Goal: Information Seeking & Learning: Learn about a topic

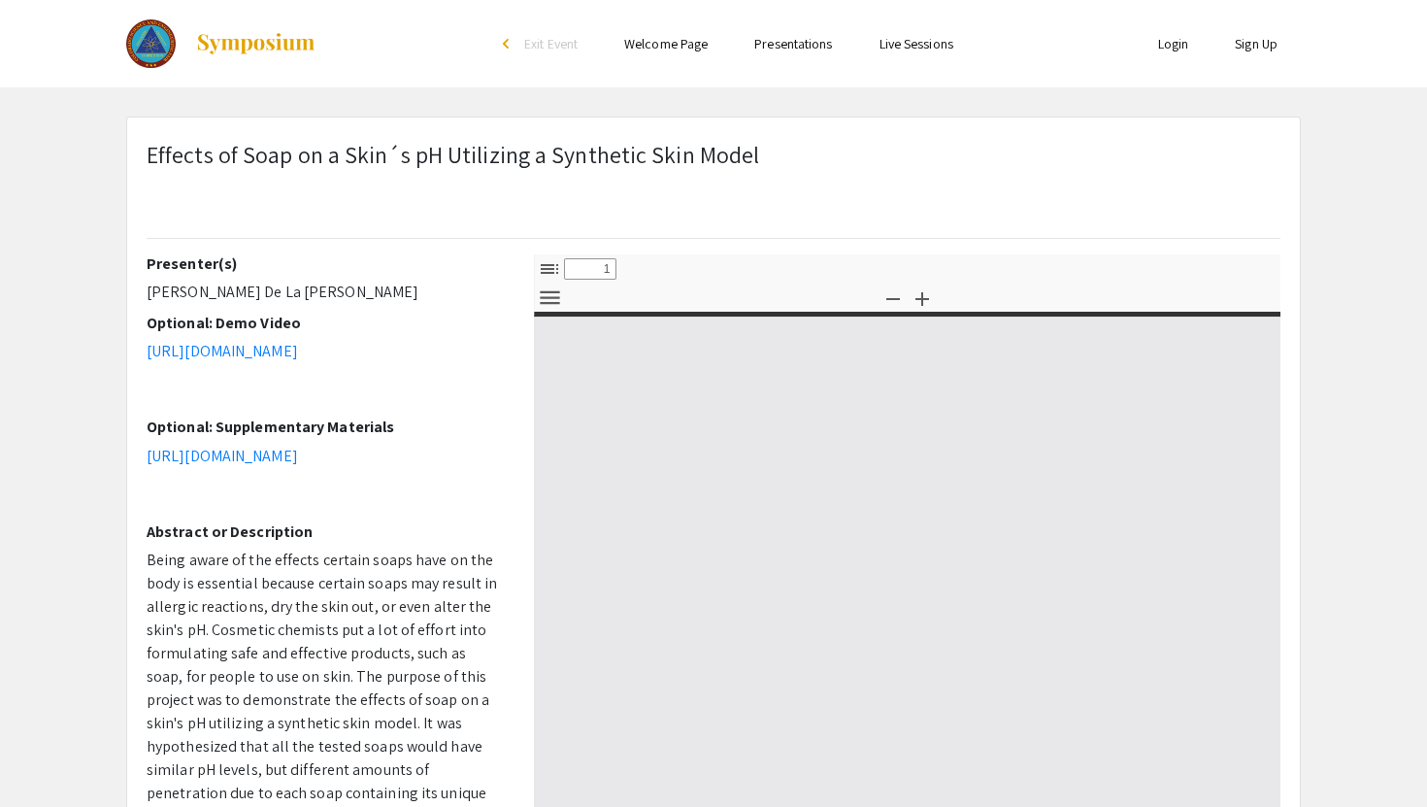
select select "custom"
type input "0"
select select "custom"
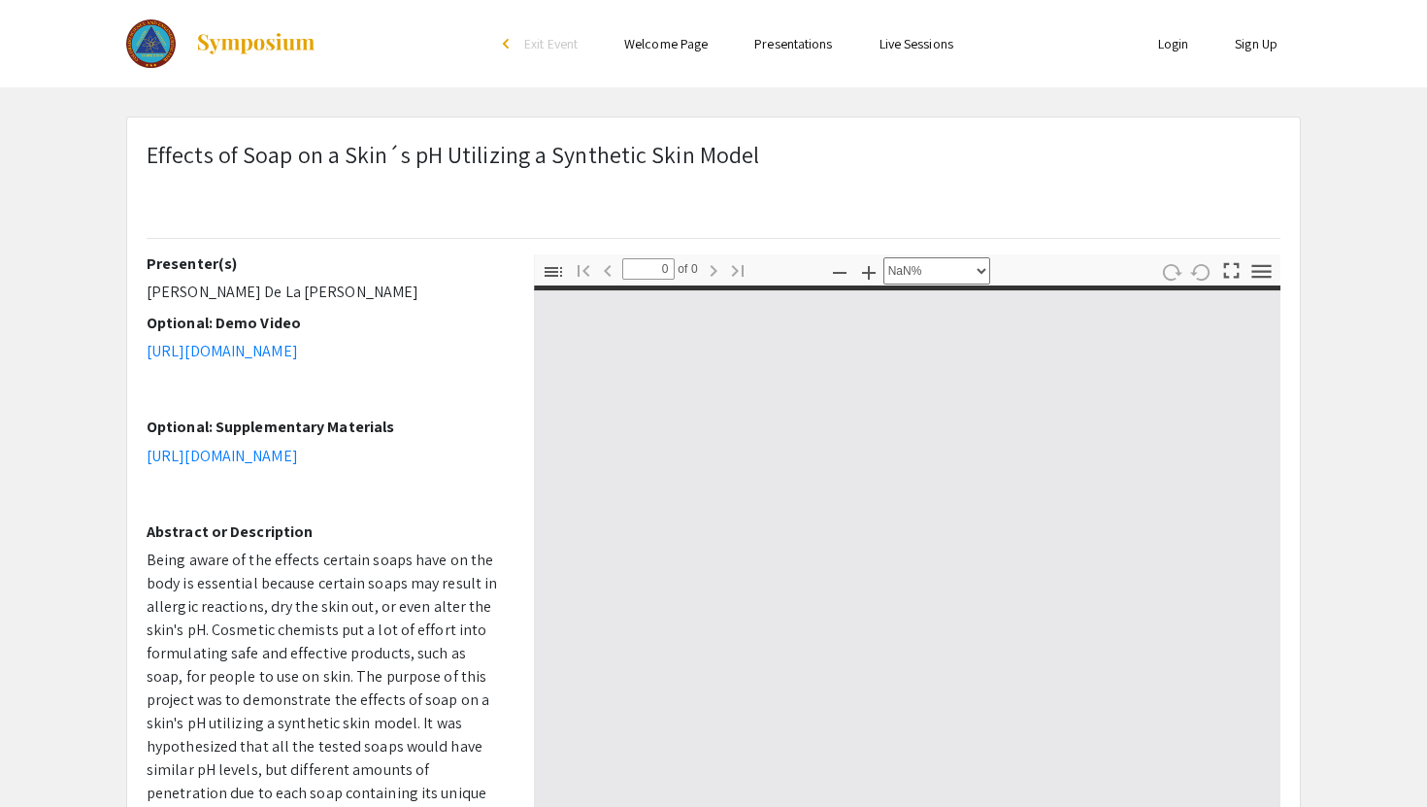
type input "1"
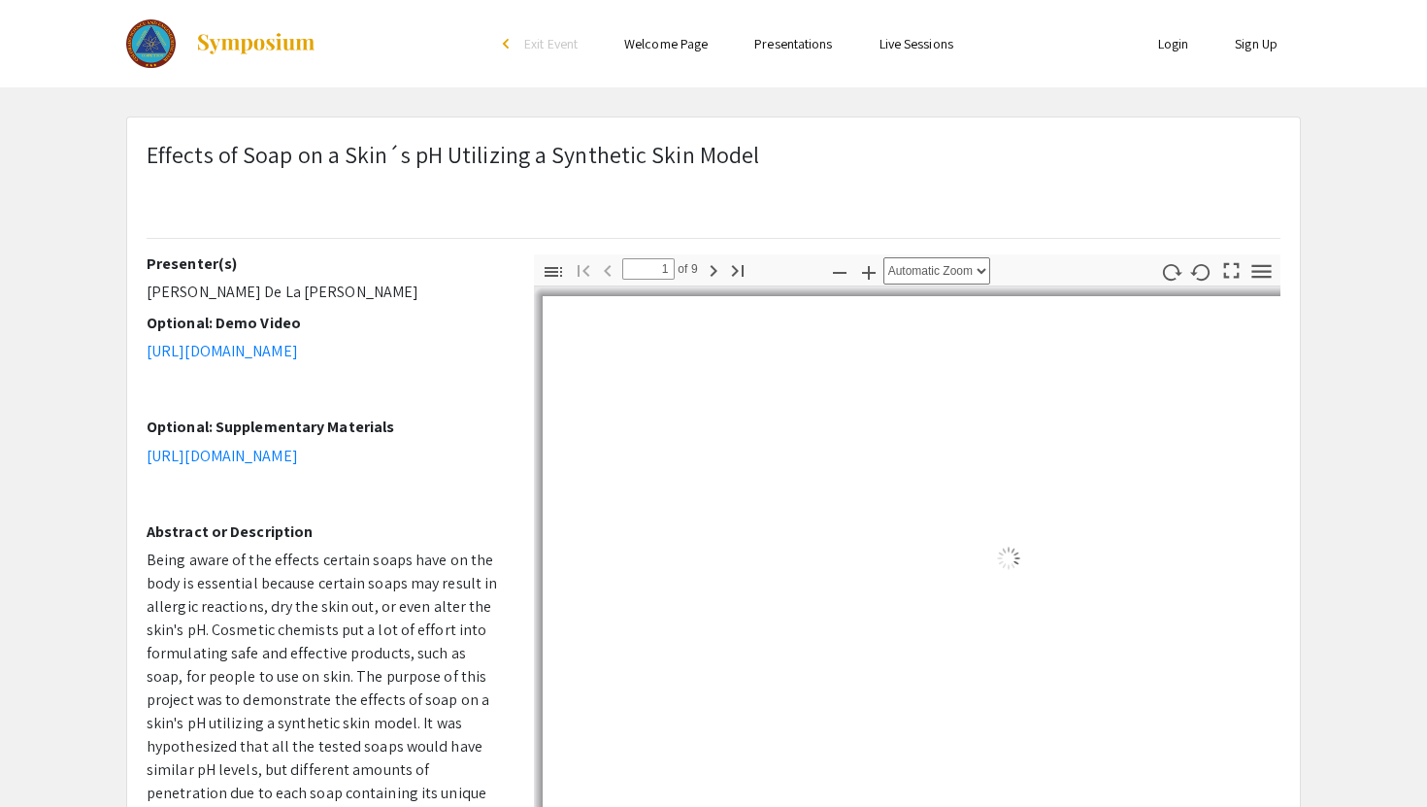
select select "custom"
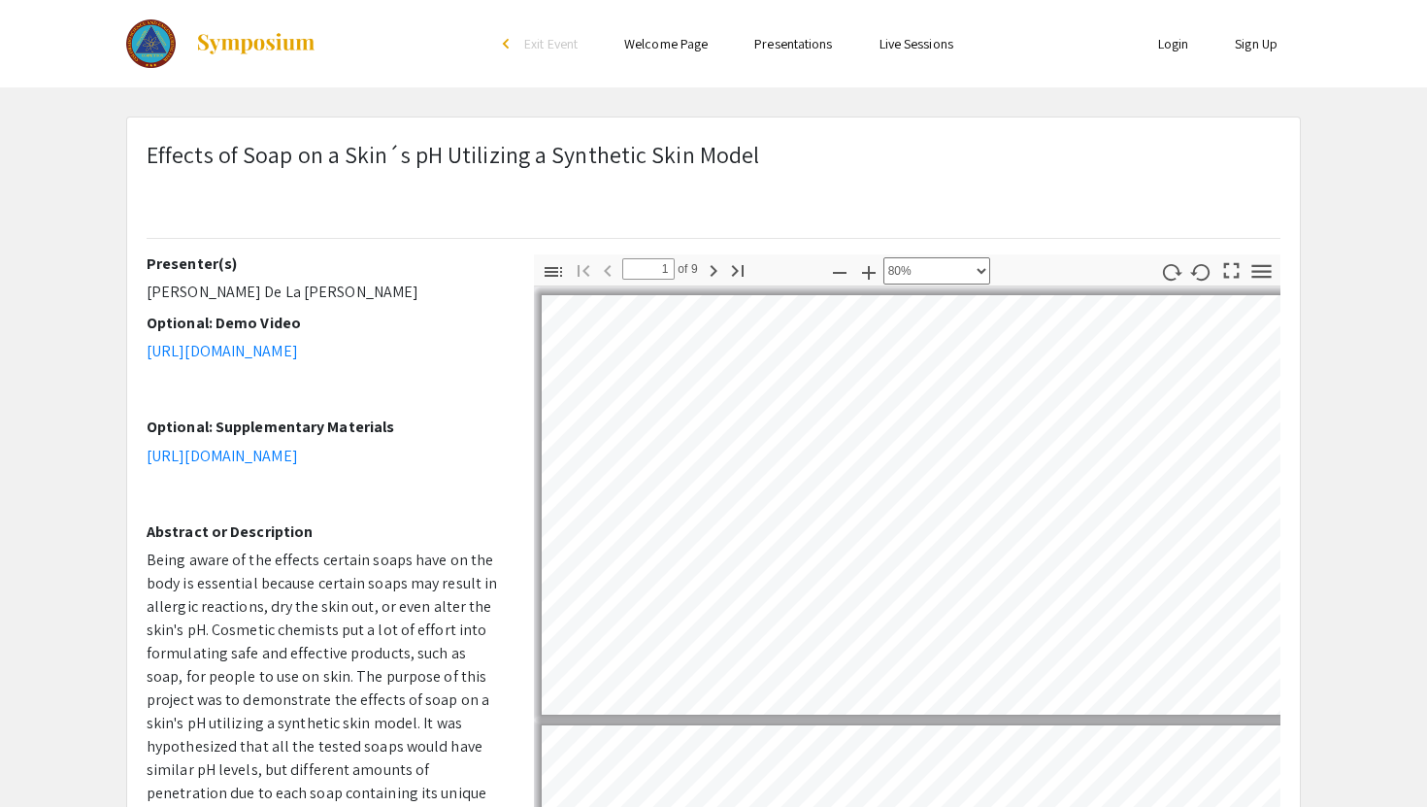
click at [441, 146] on span "Effects of Soap on a Skin´s pH Utilizing a Synthetic Skin Model" at bounding box center [453, 154] width 612 height 31
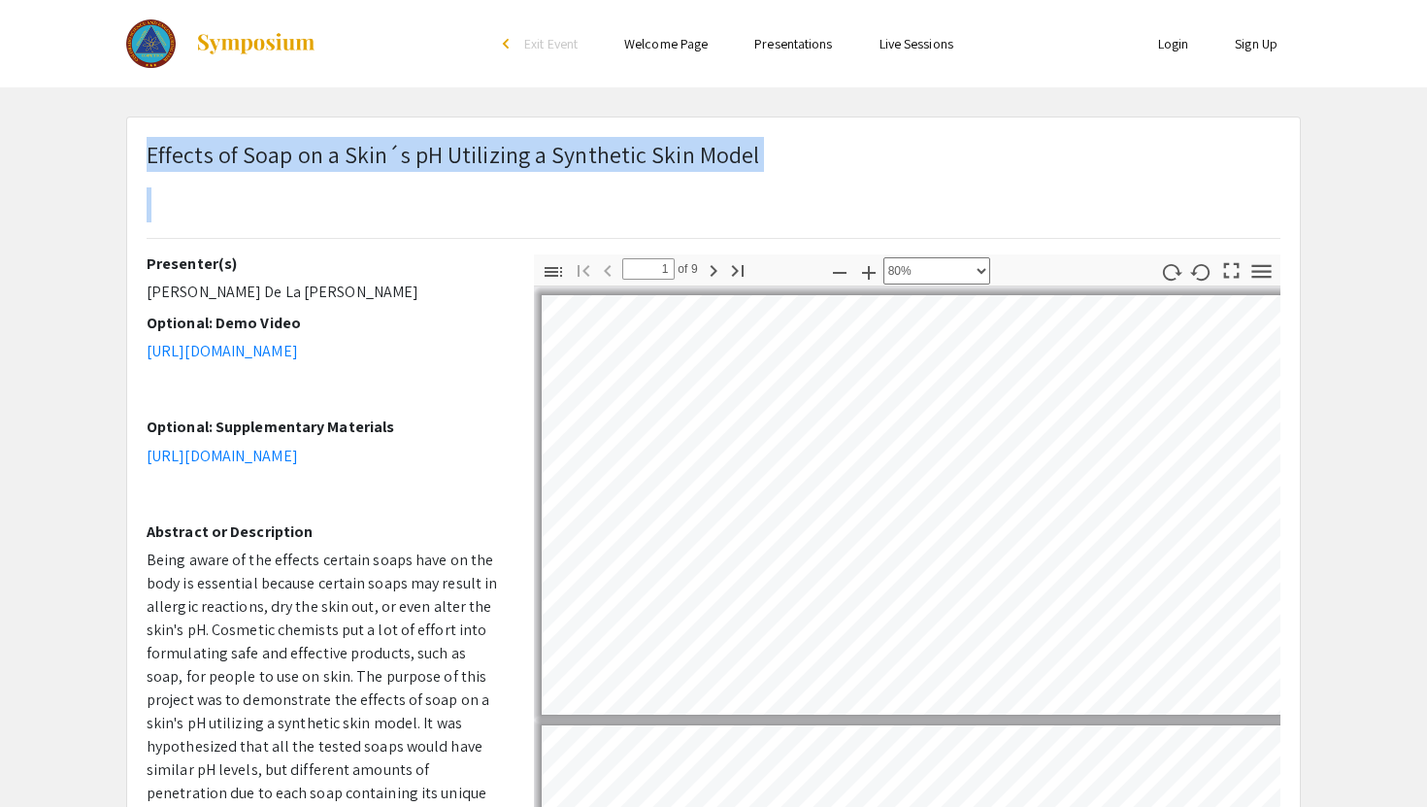
click at [441, 146] on span "Effects of Soap on a Skin´s pH Utilizing a Synthetic Skin Model" at bounding box center [453, 154] width 612 height 31
copy span "Effects of Soap on a Skin´s pH Utilizing a Synthetic Skin Model"
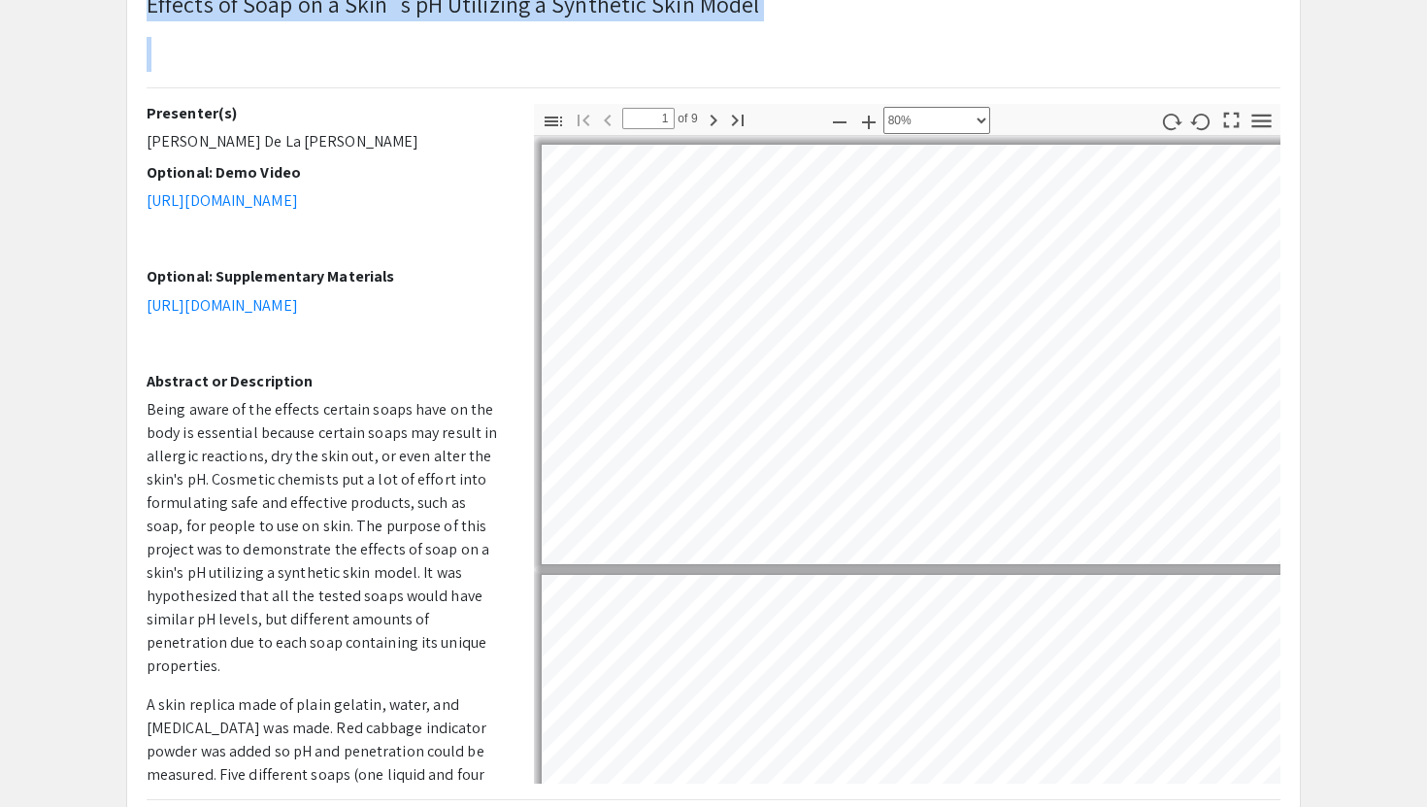
scroll to position [151, 0]
type input "2"
select select "custom"
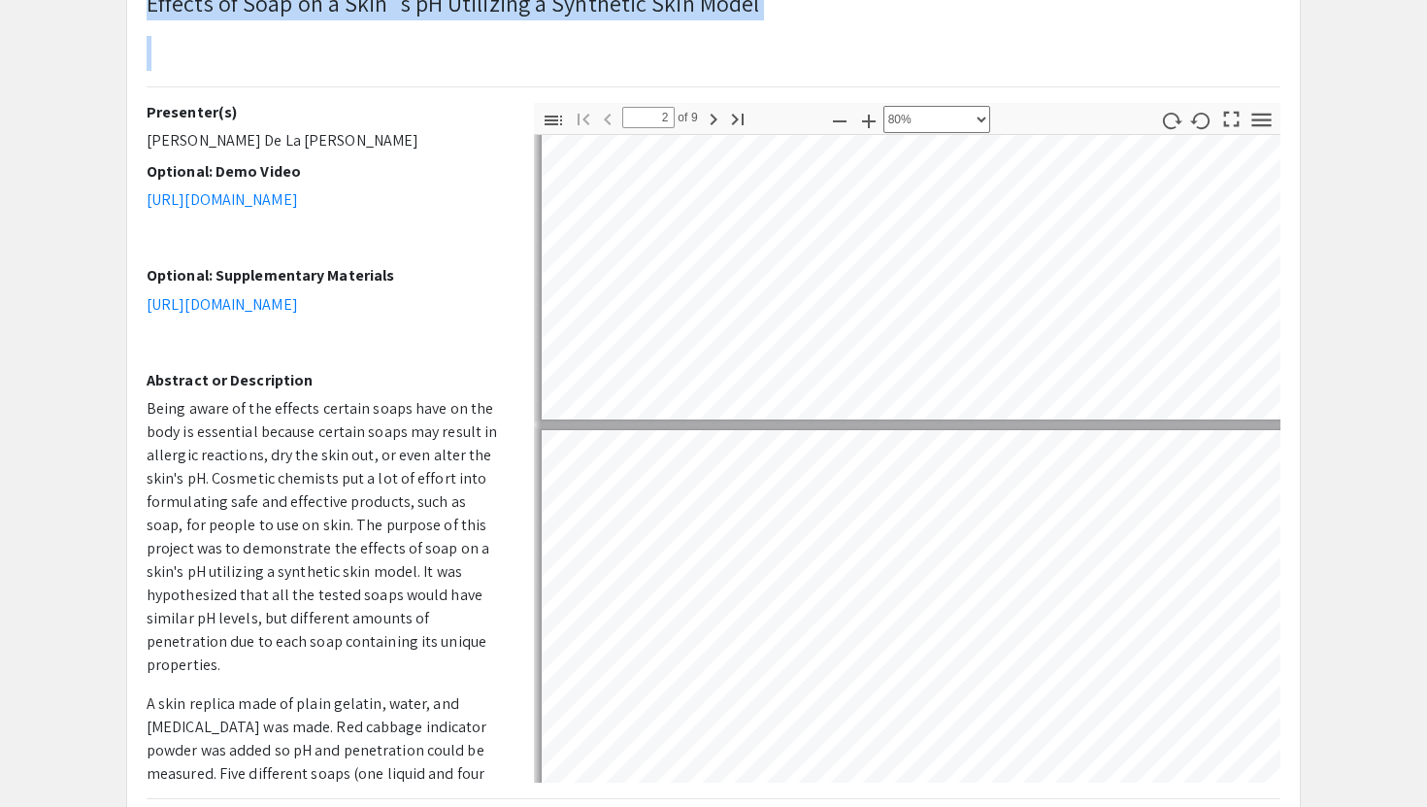
type input "3"
select select "custom"
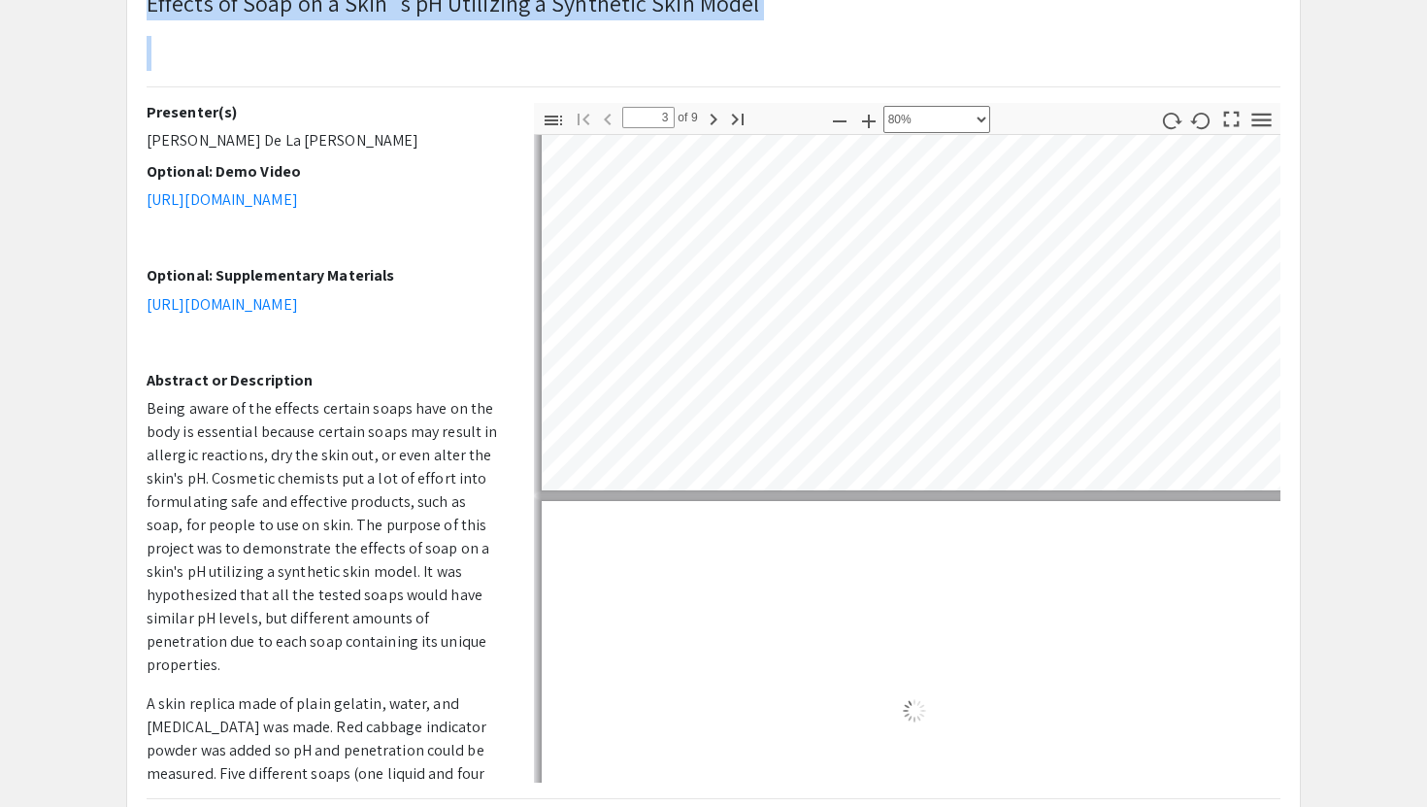
type input "4"
select select "custom"
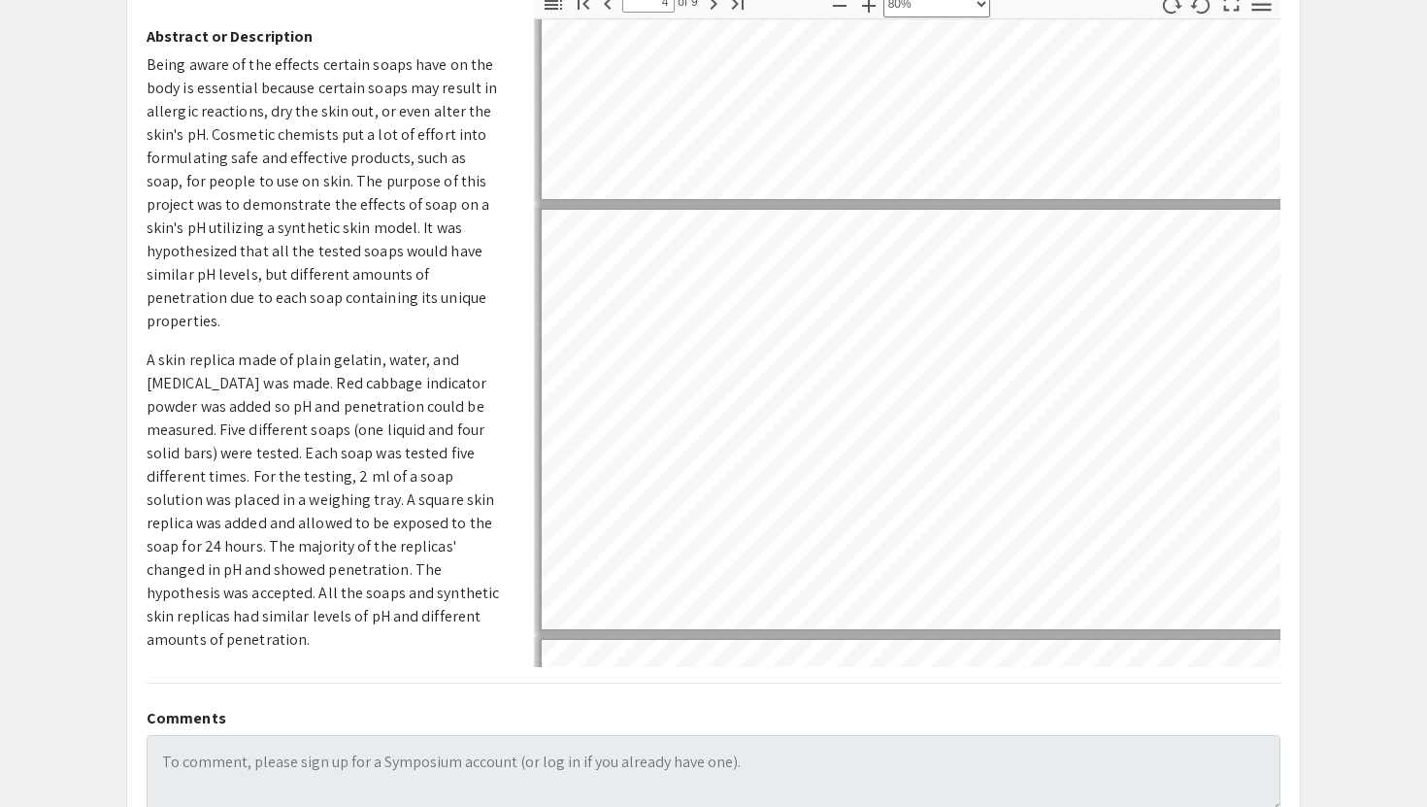
scroll to position [448, 0]
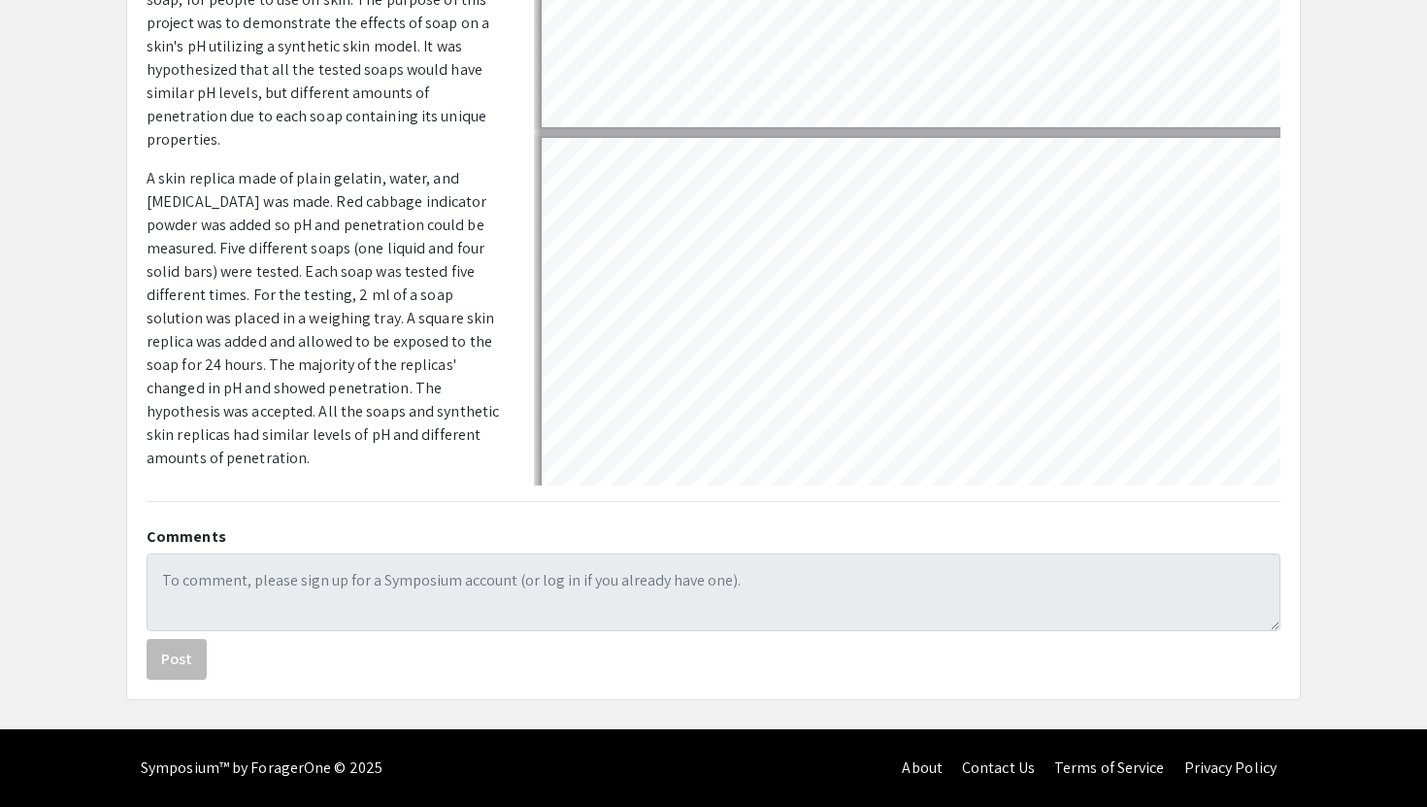
type input "5"
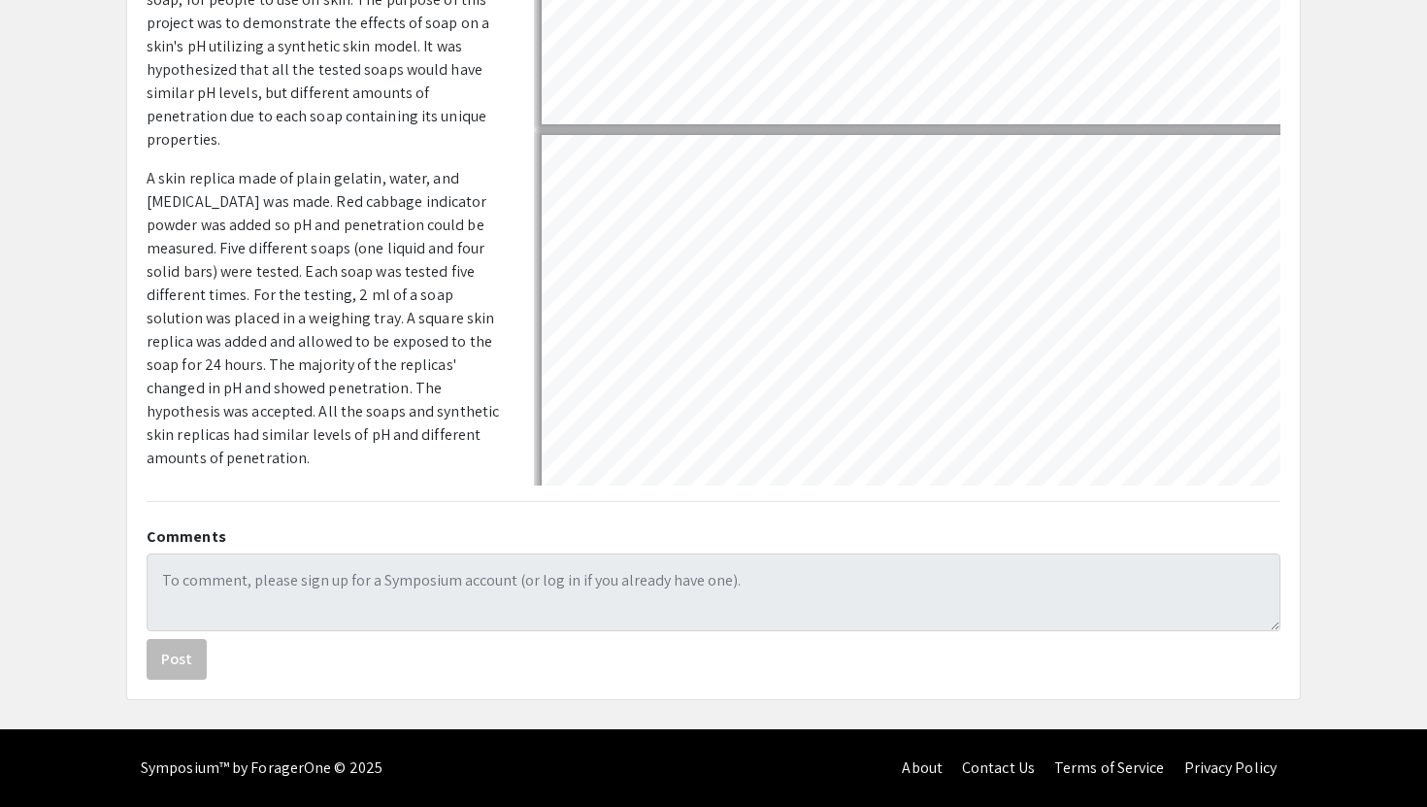
select select "custom"
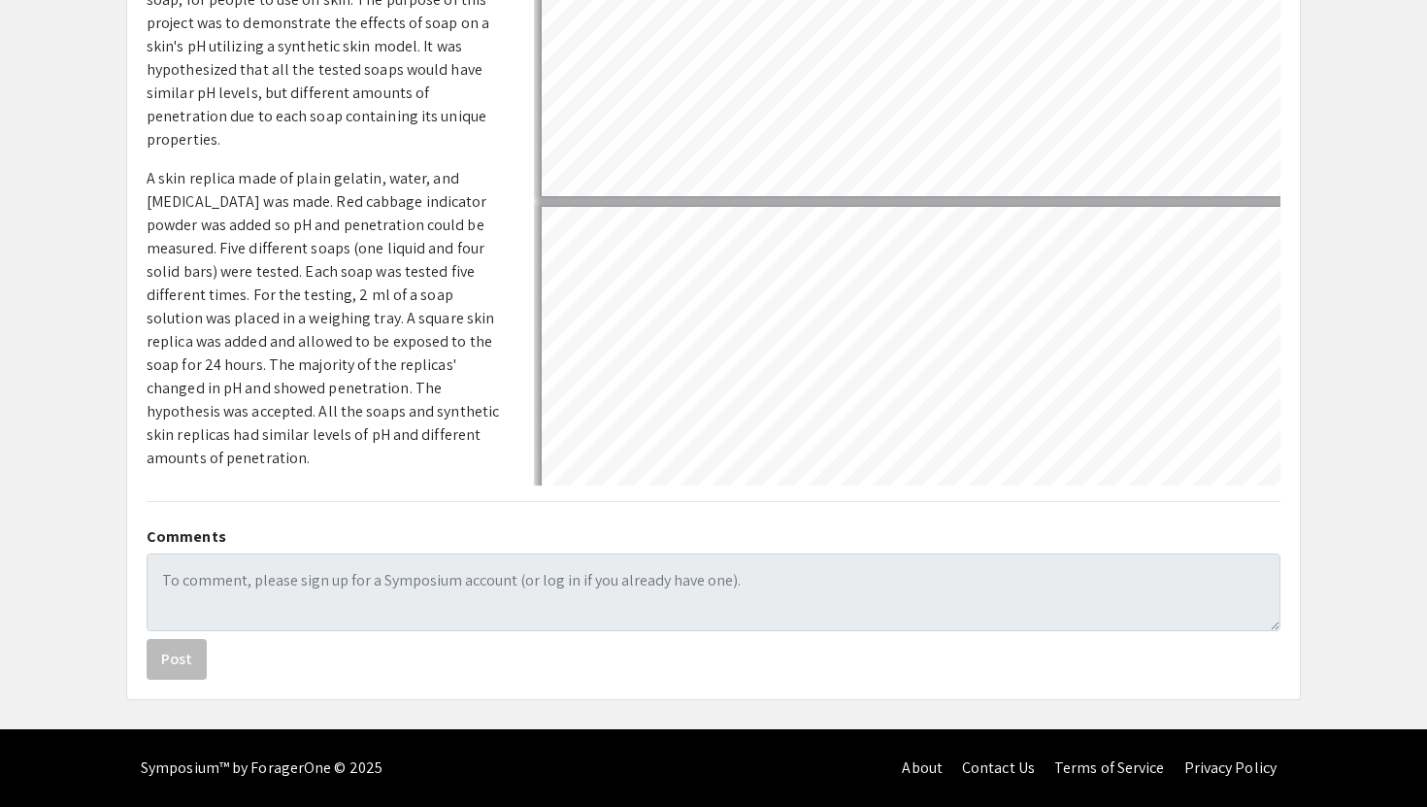
type input "6"
select select "custom"
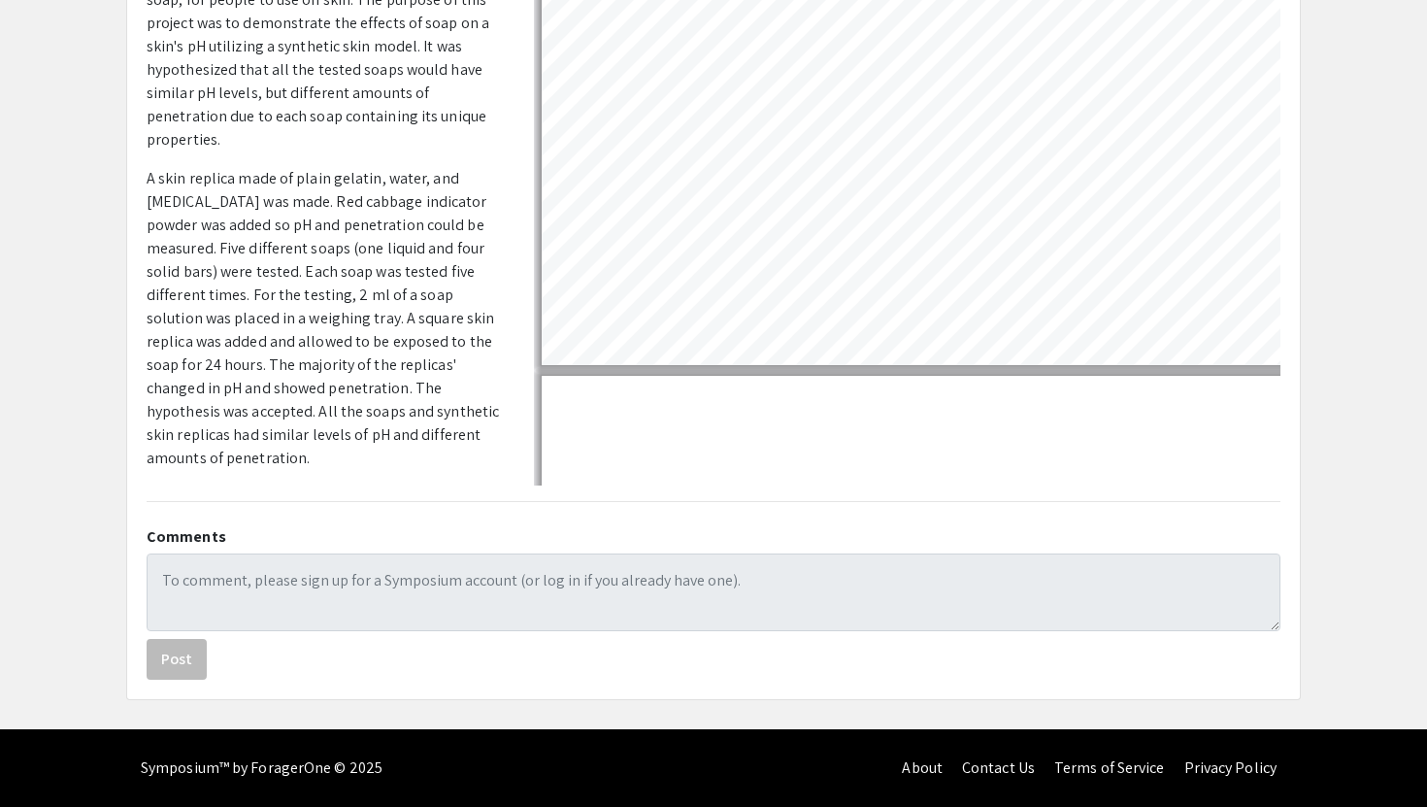
type input "7"
select select "custom"
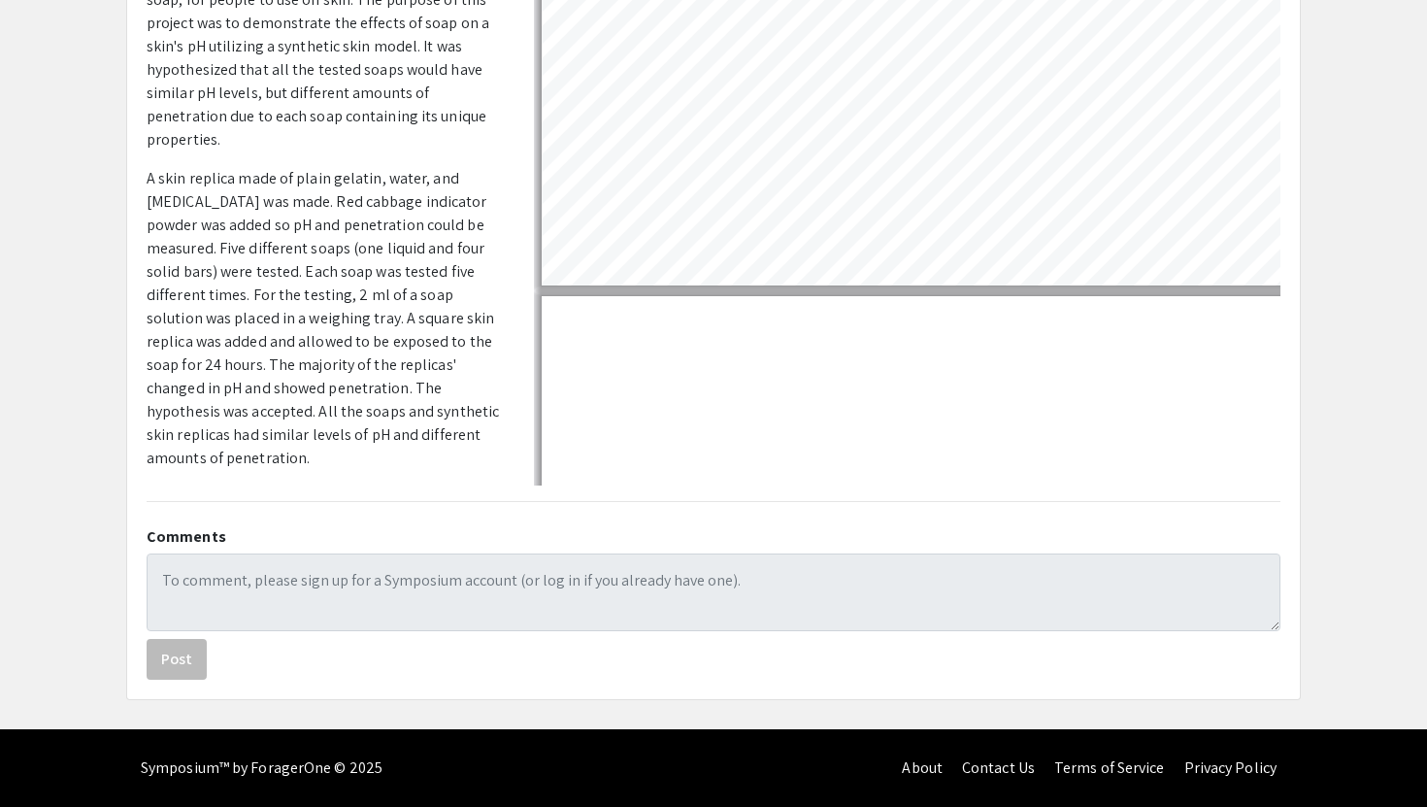
type input "8"
select select "custom"
type input "9"
select select "custom"
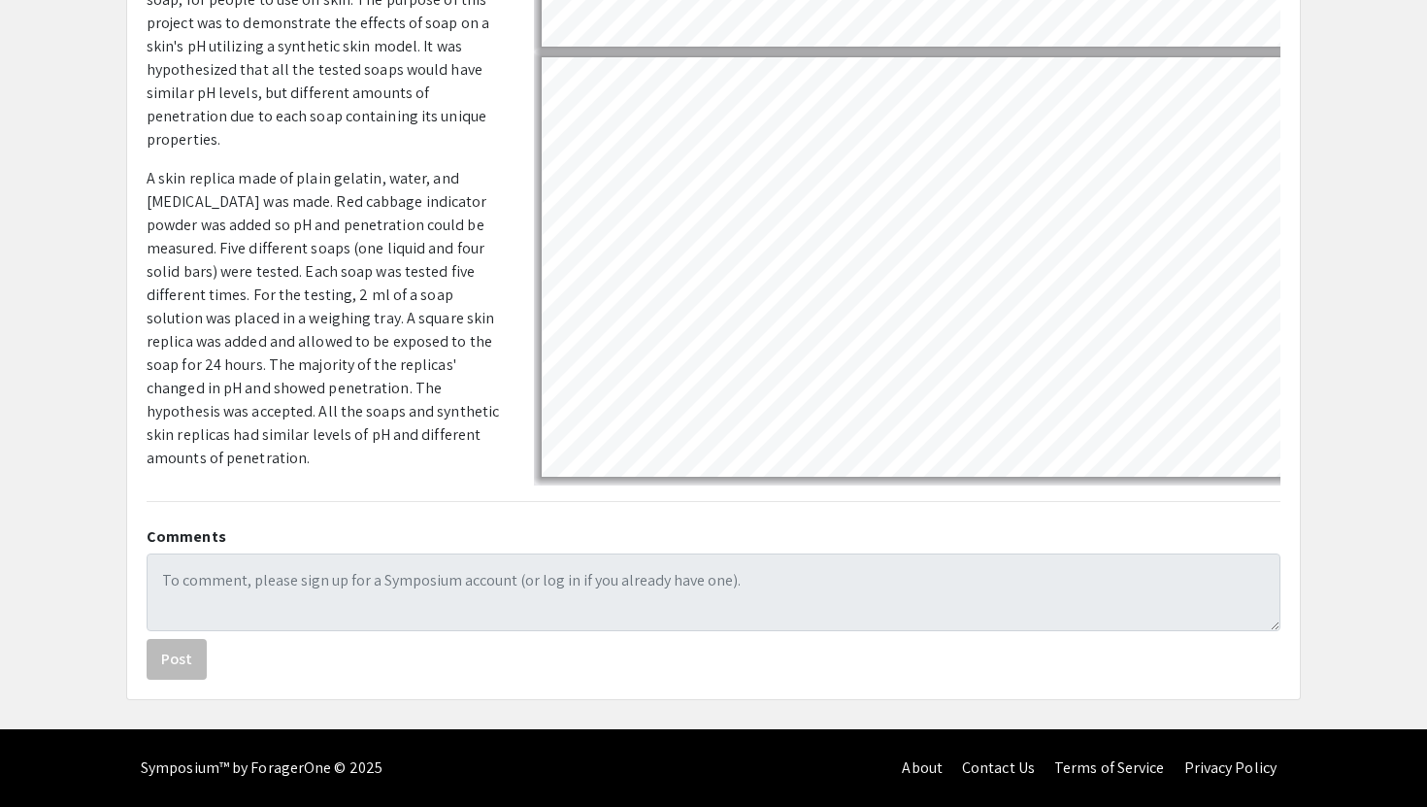
type input "8"
select select "custom"
type input "7"
select select "custom"
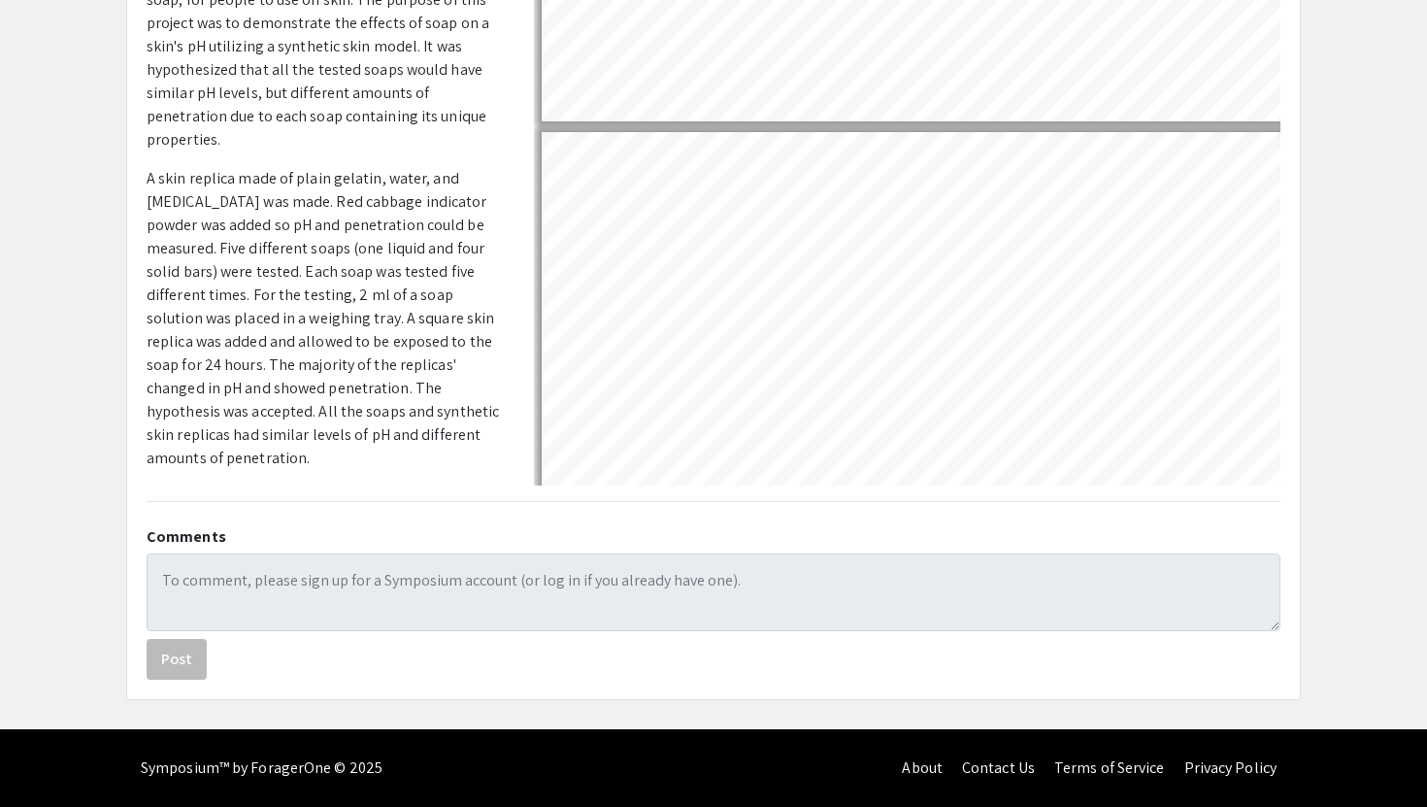
type input "6"
select select "custom"
type input "5"
select select "custom"
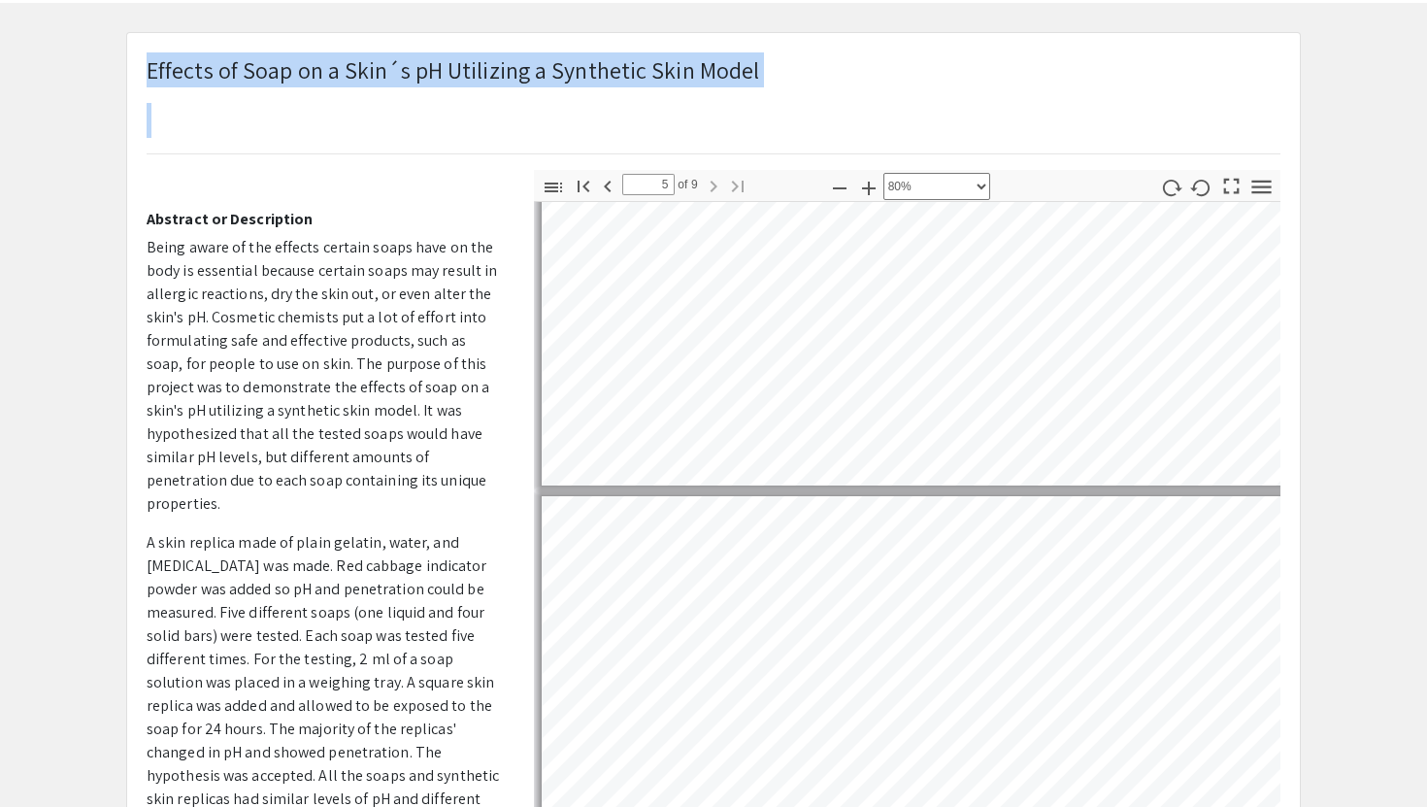
type input "4"
select select "custom"
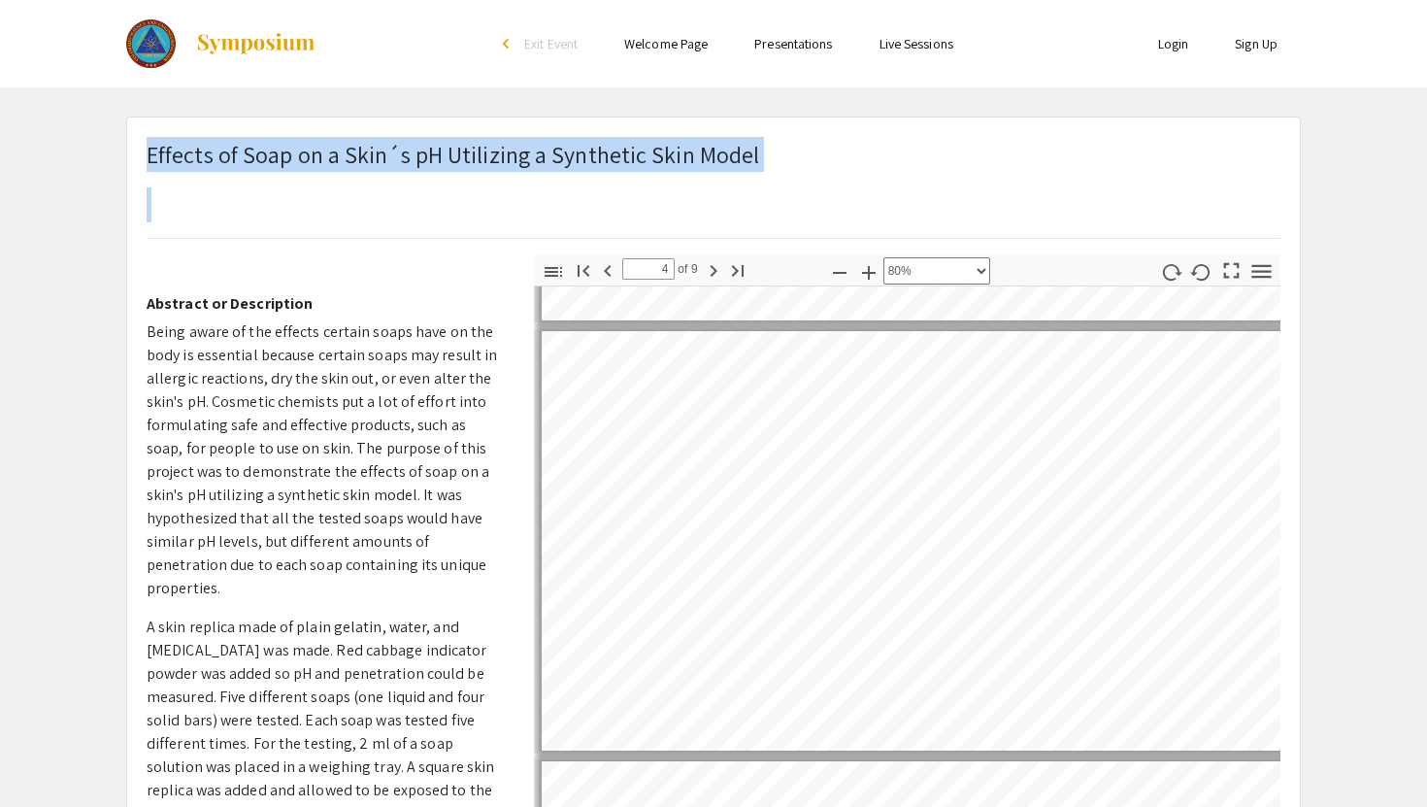
type input "3"
select select "custom"
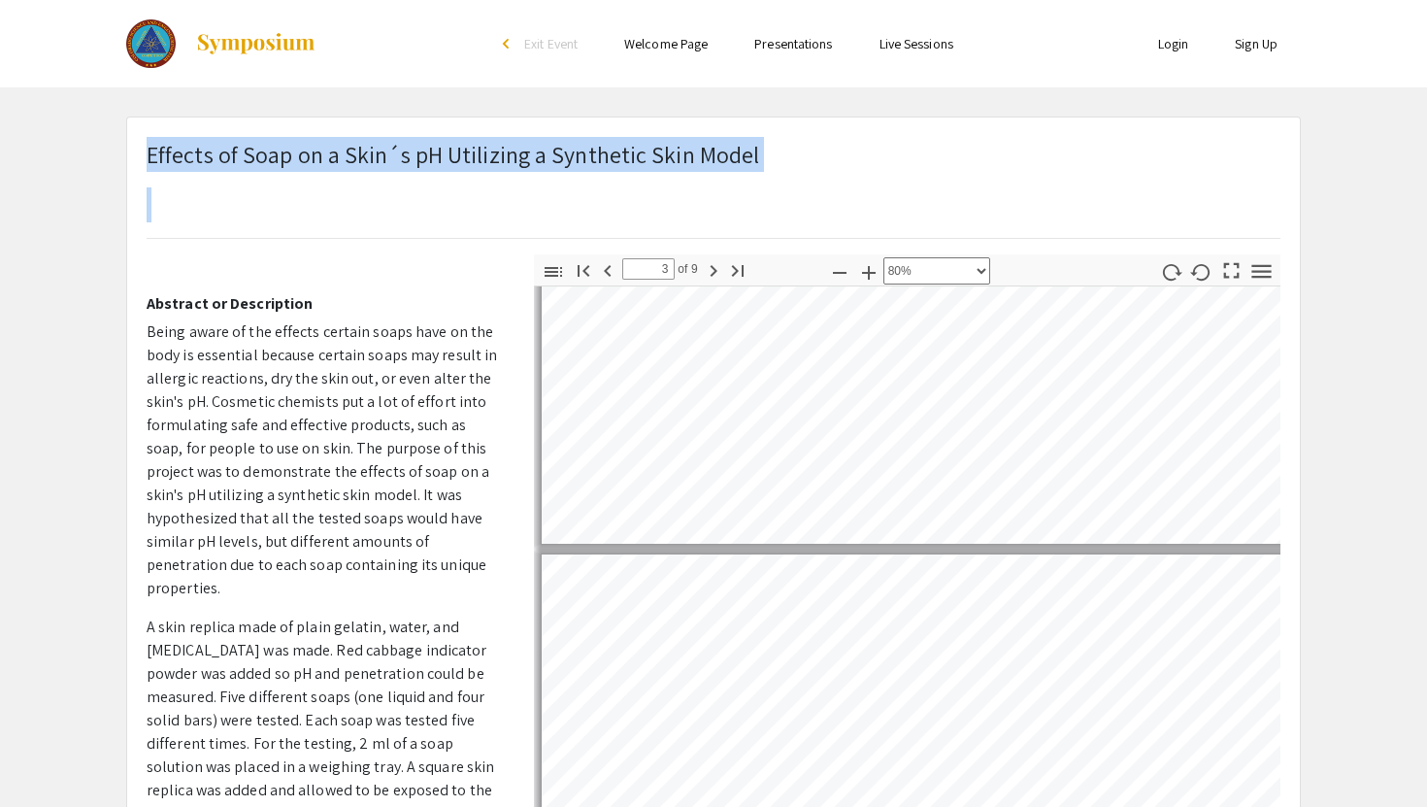
type input "2"
select select "custom"
type input "1"
select select "custom"
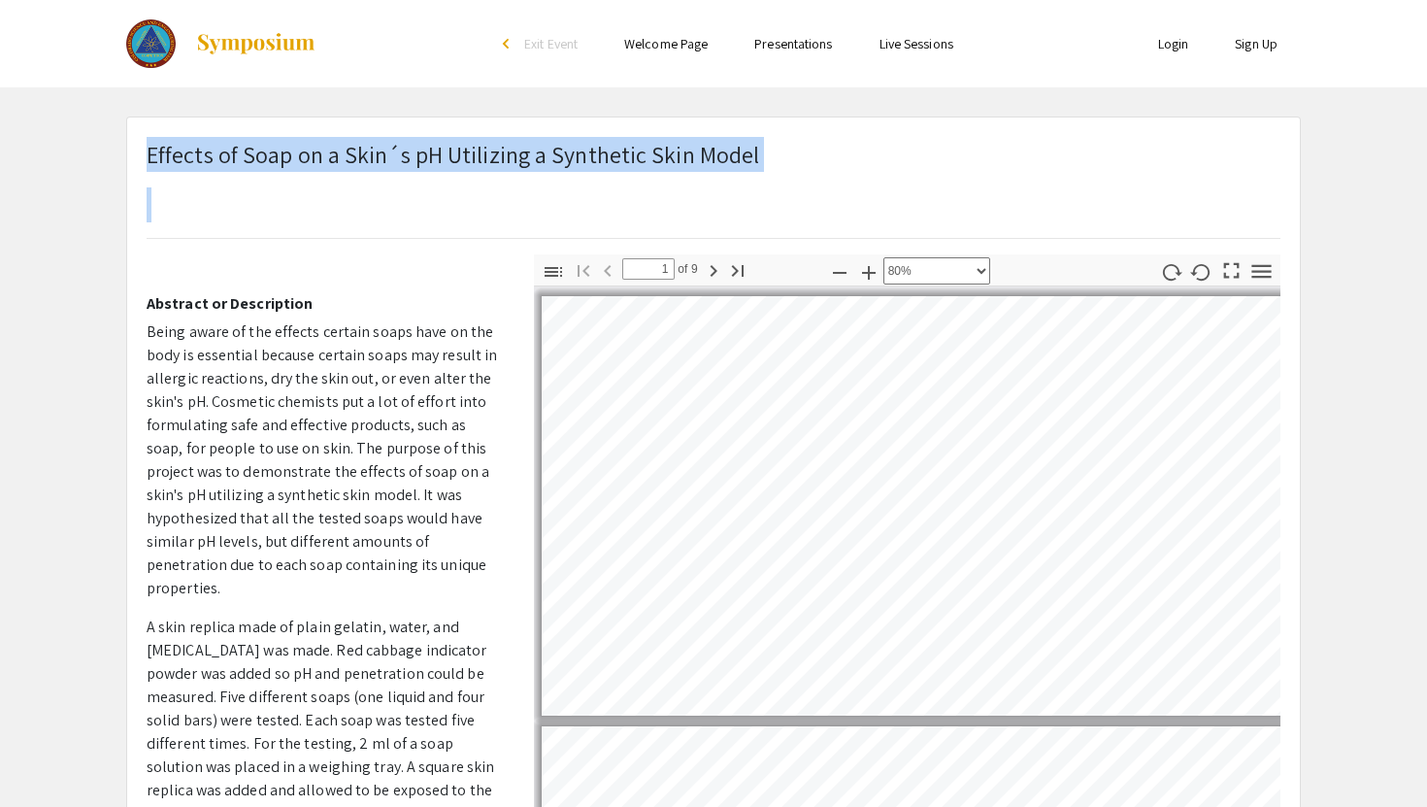
scroll to position [0, 0]
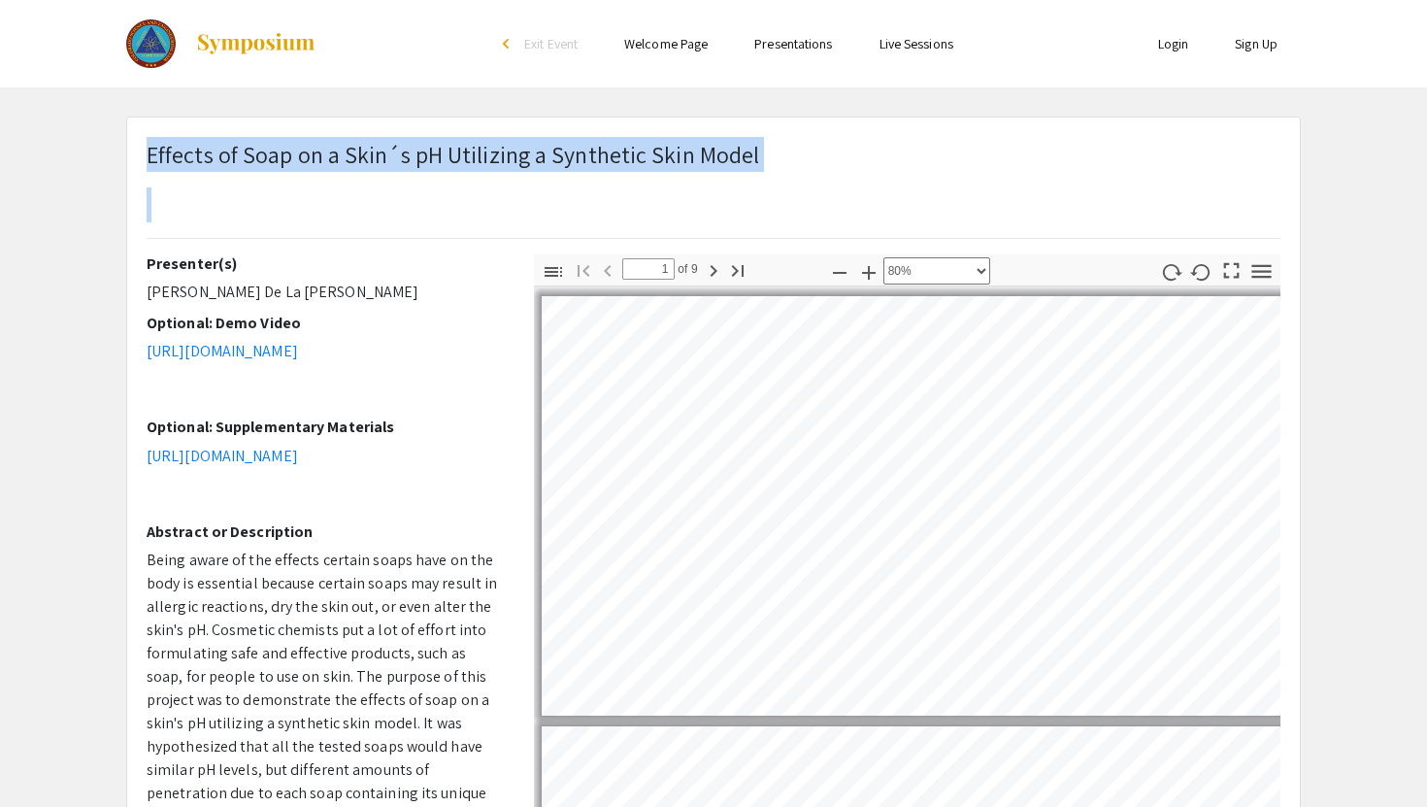
type input "2"
select select "custom"
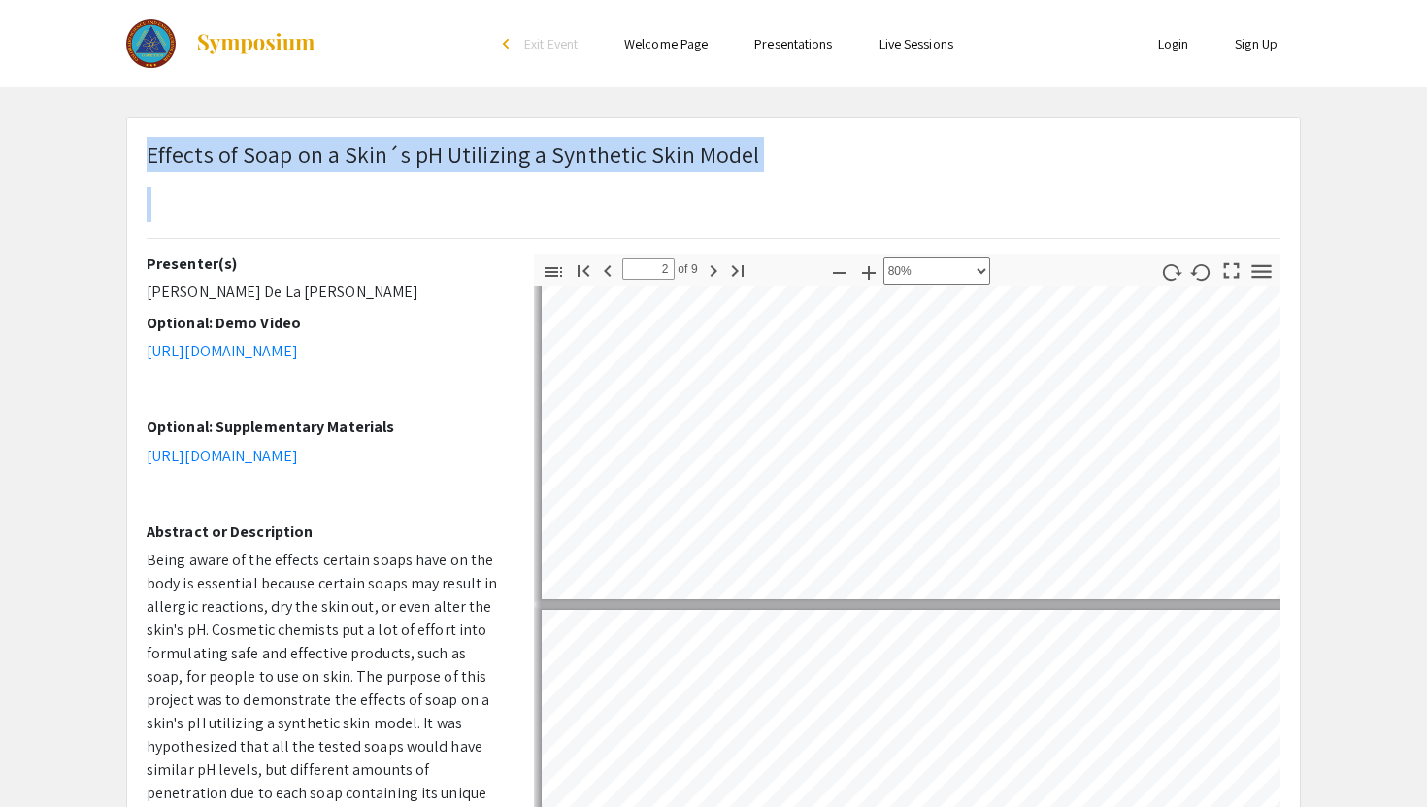
type input "3"
select select "custom"
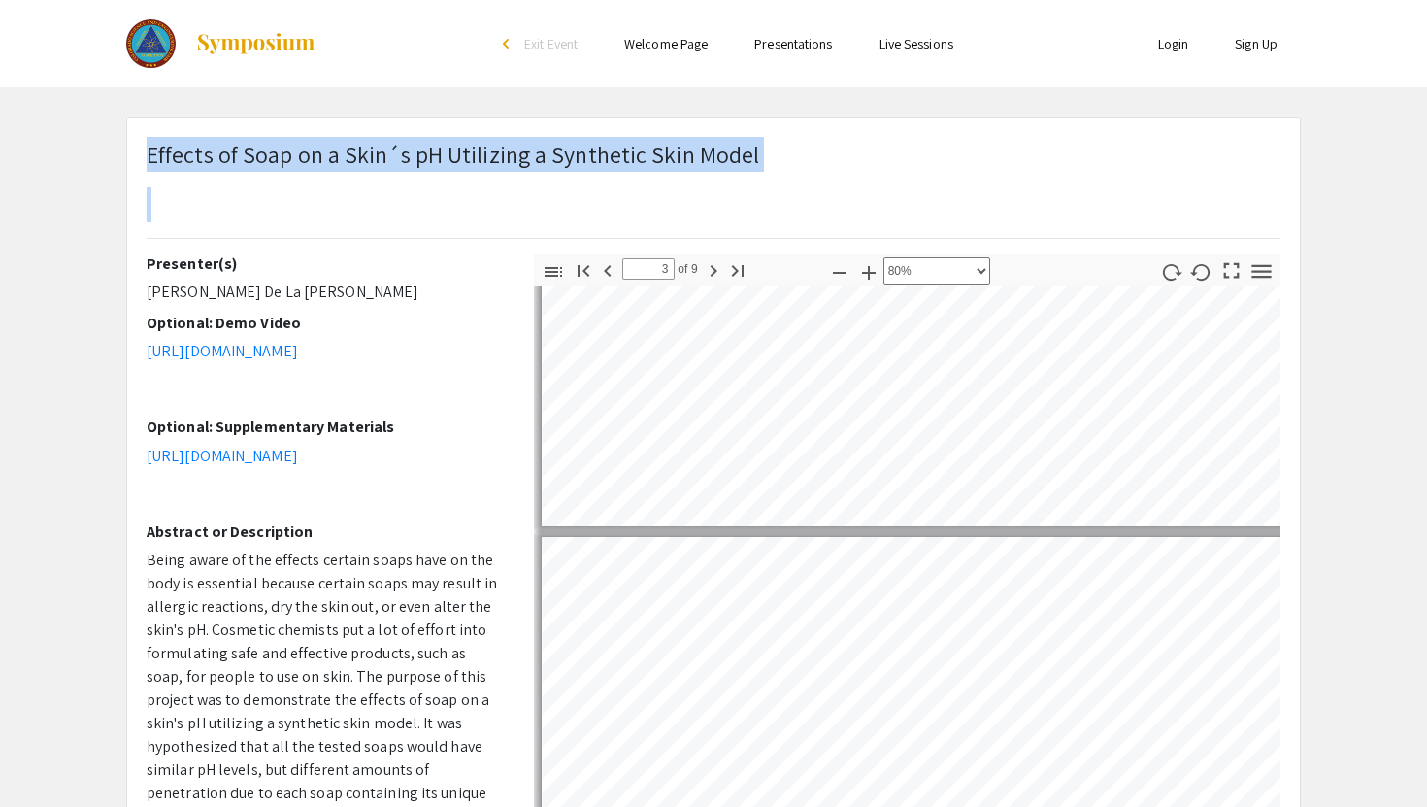
scroll to position [626, 1]
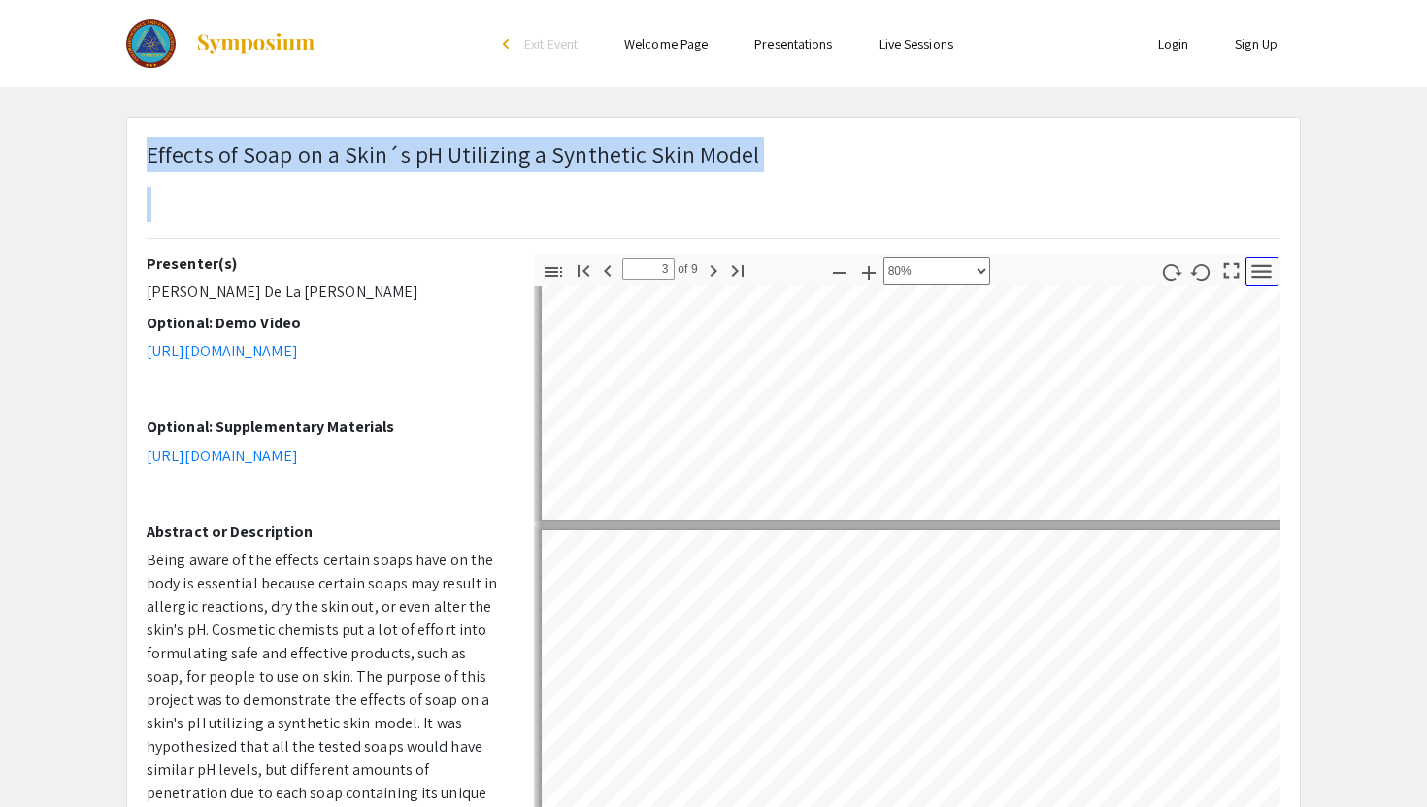
click at [1257, 262] on icon "button" at bounding box center [1261, 271] width 26 height 26
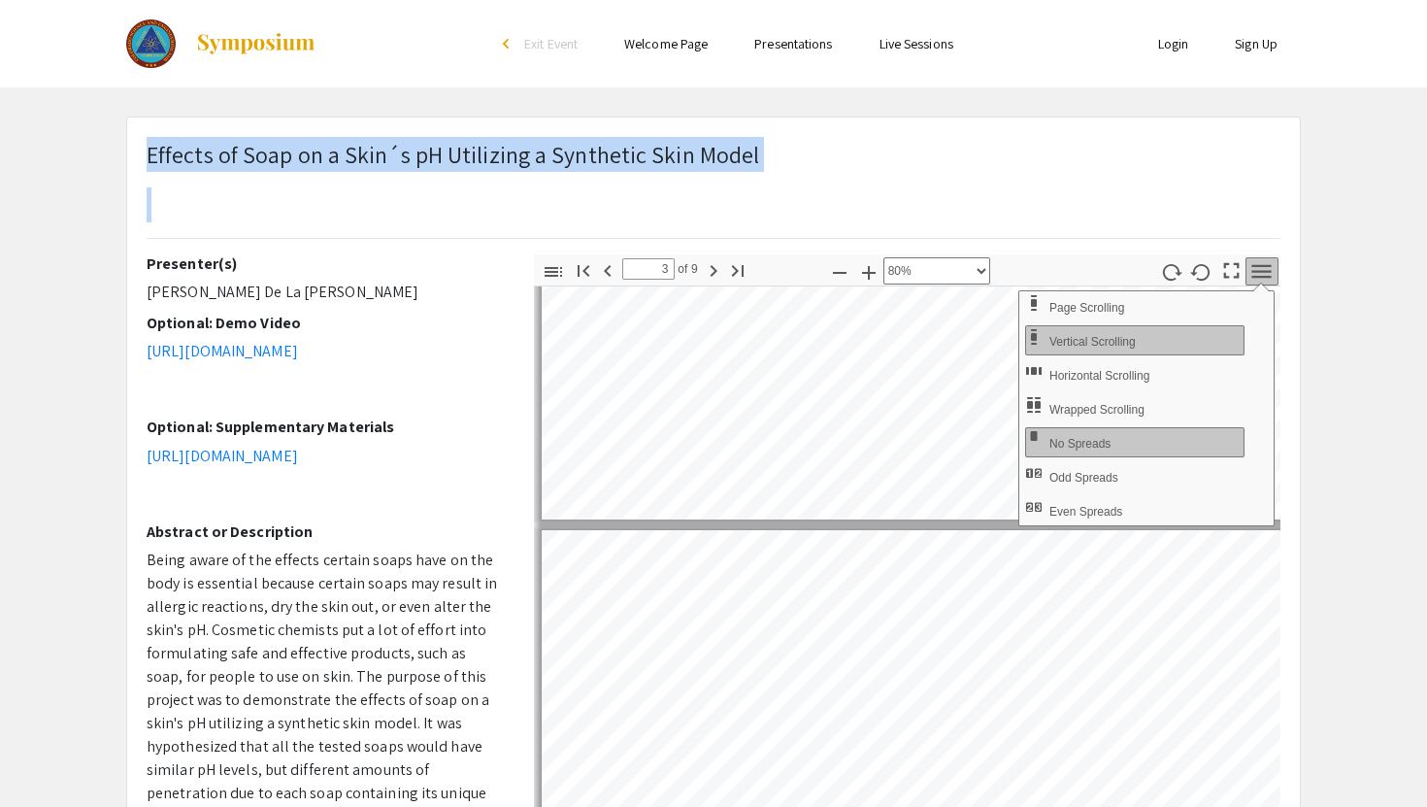
click at [1257, 262] on icon "button" at bounding box center [1261, 271] width 26 height 26
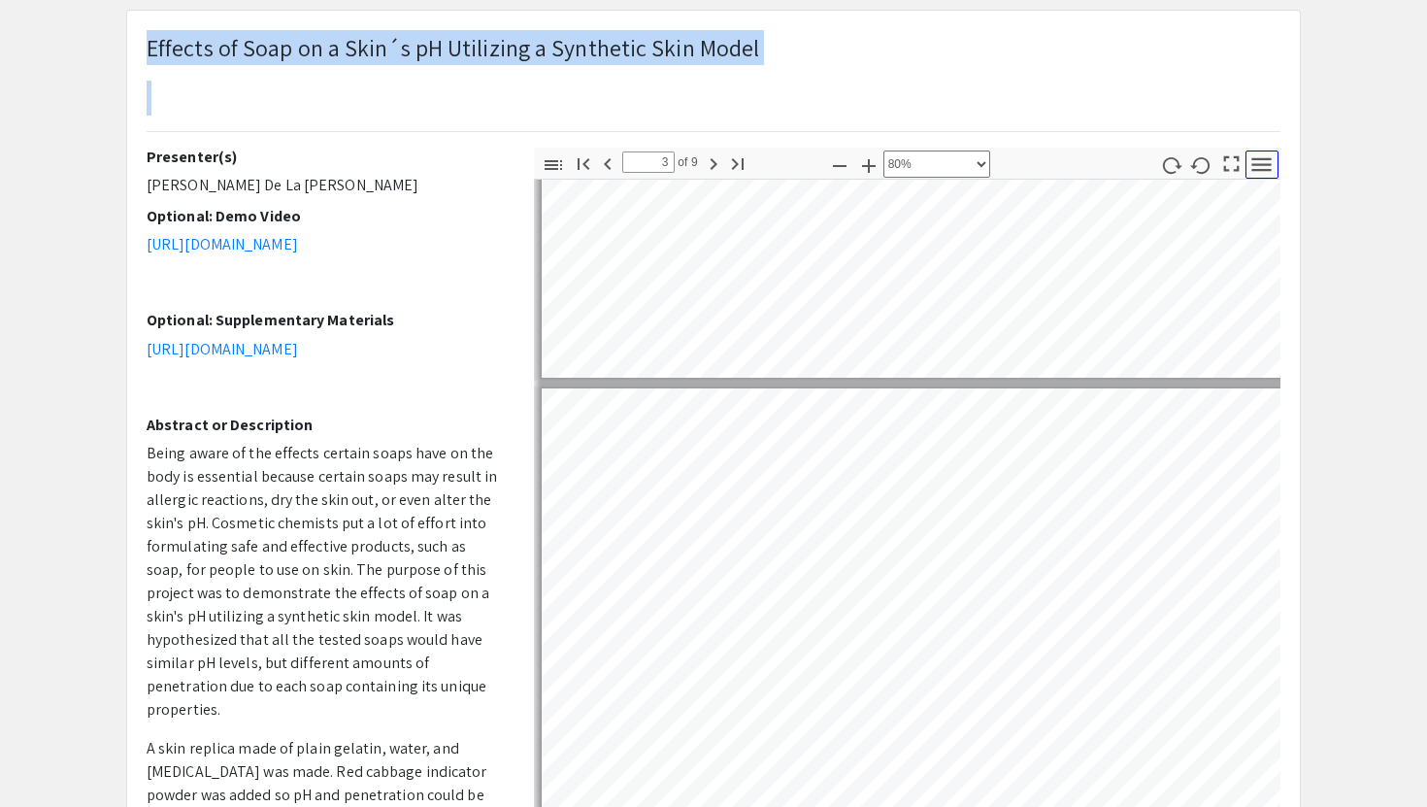
scroll to position [0, 0]
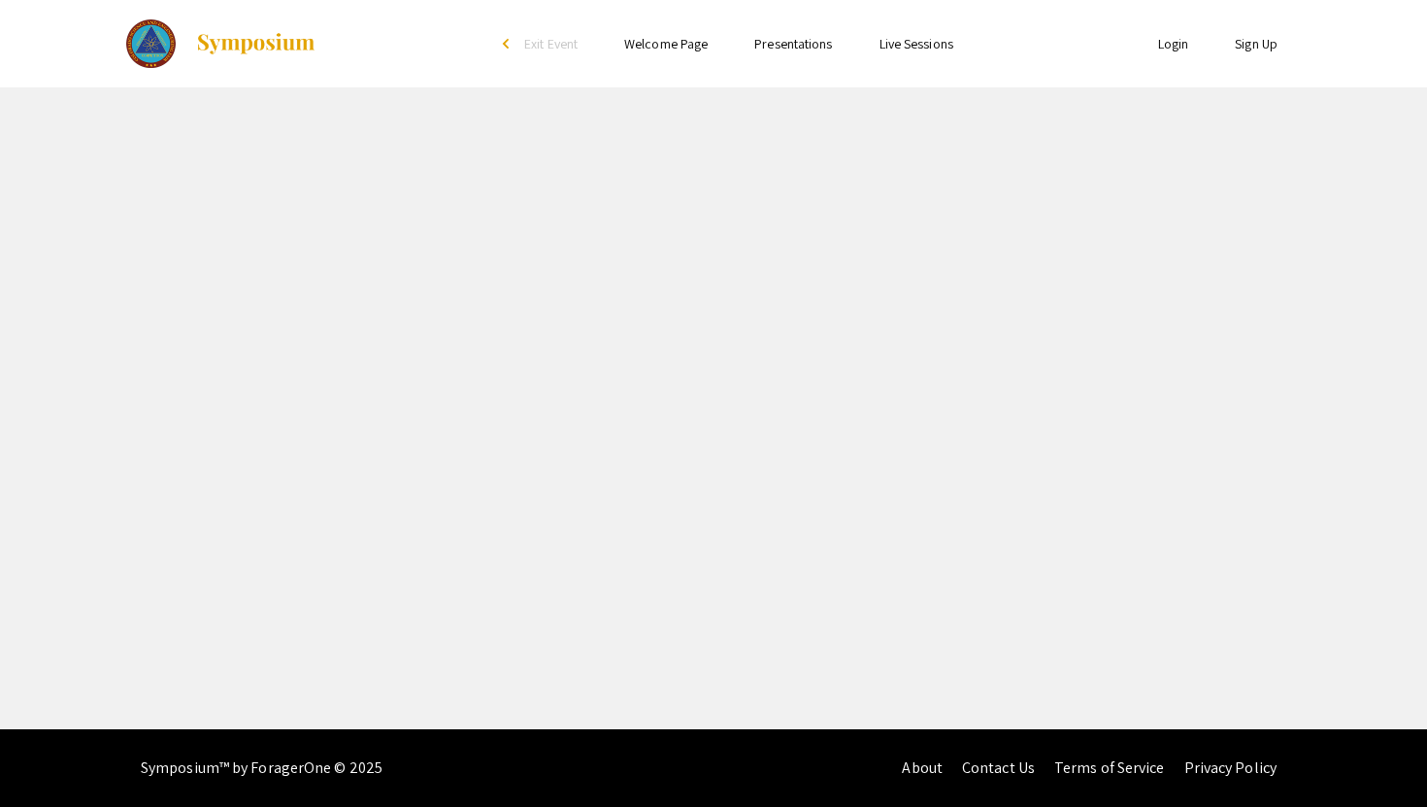
select select "custom"
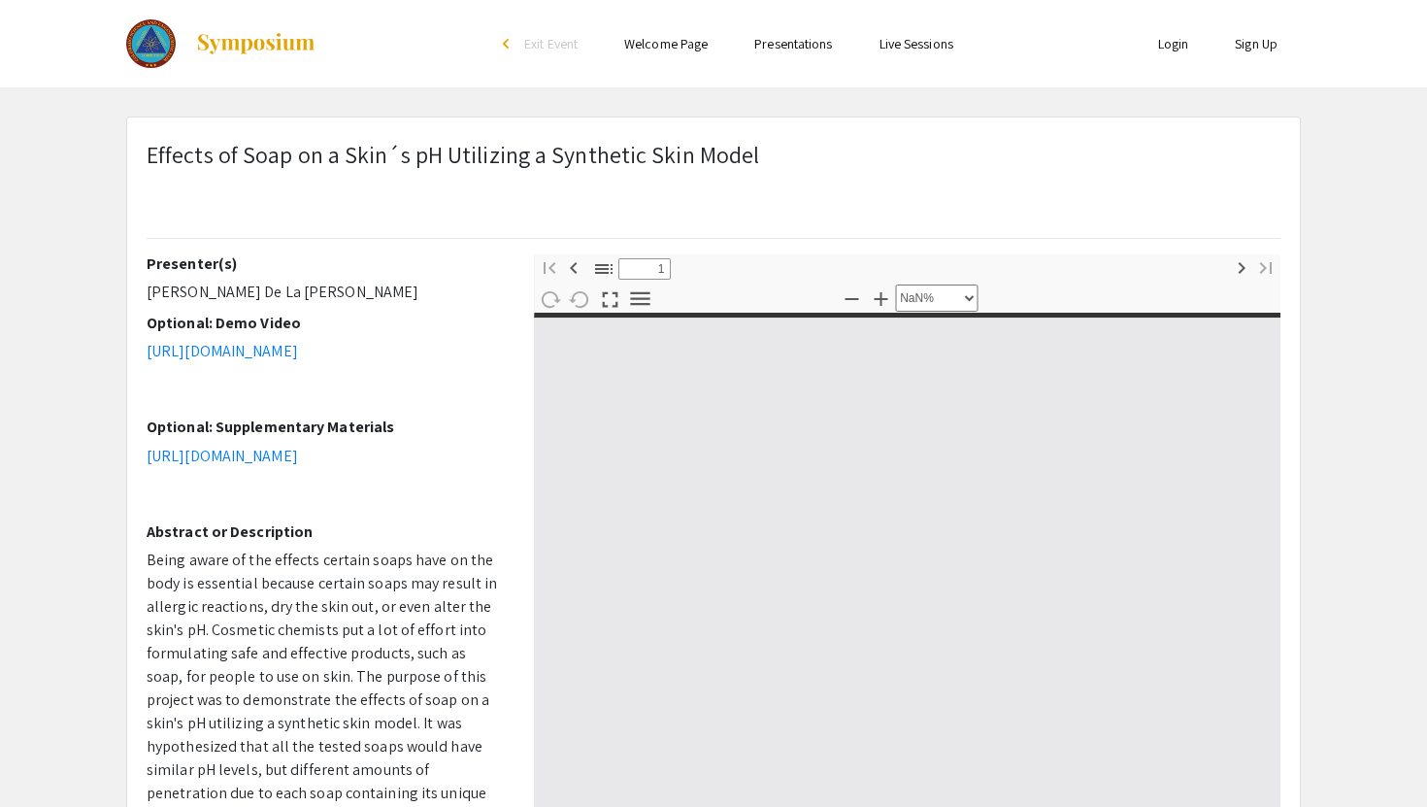
type input "0"
select select "custom"
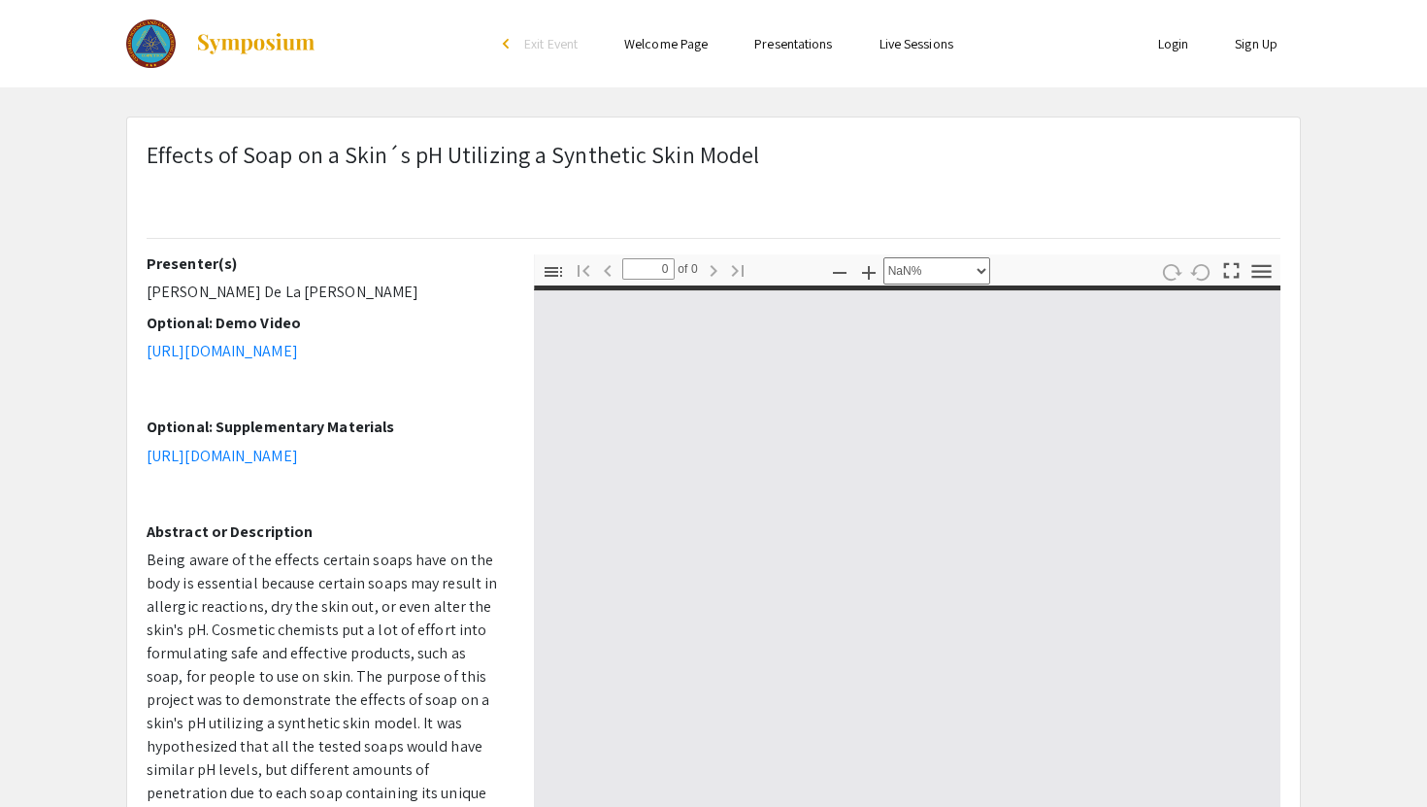
click at [281, 296] on p "[PERSON_NAME] De La [PERSON_NAME]" at bounding box center [326, 292] width 358 height 23
type input "1"
click at [281, 296] on p "[PERSON_NAME] De La [PERSON_NAME]" at bounding box center [326, 292] width 358 height 23
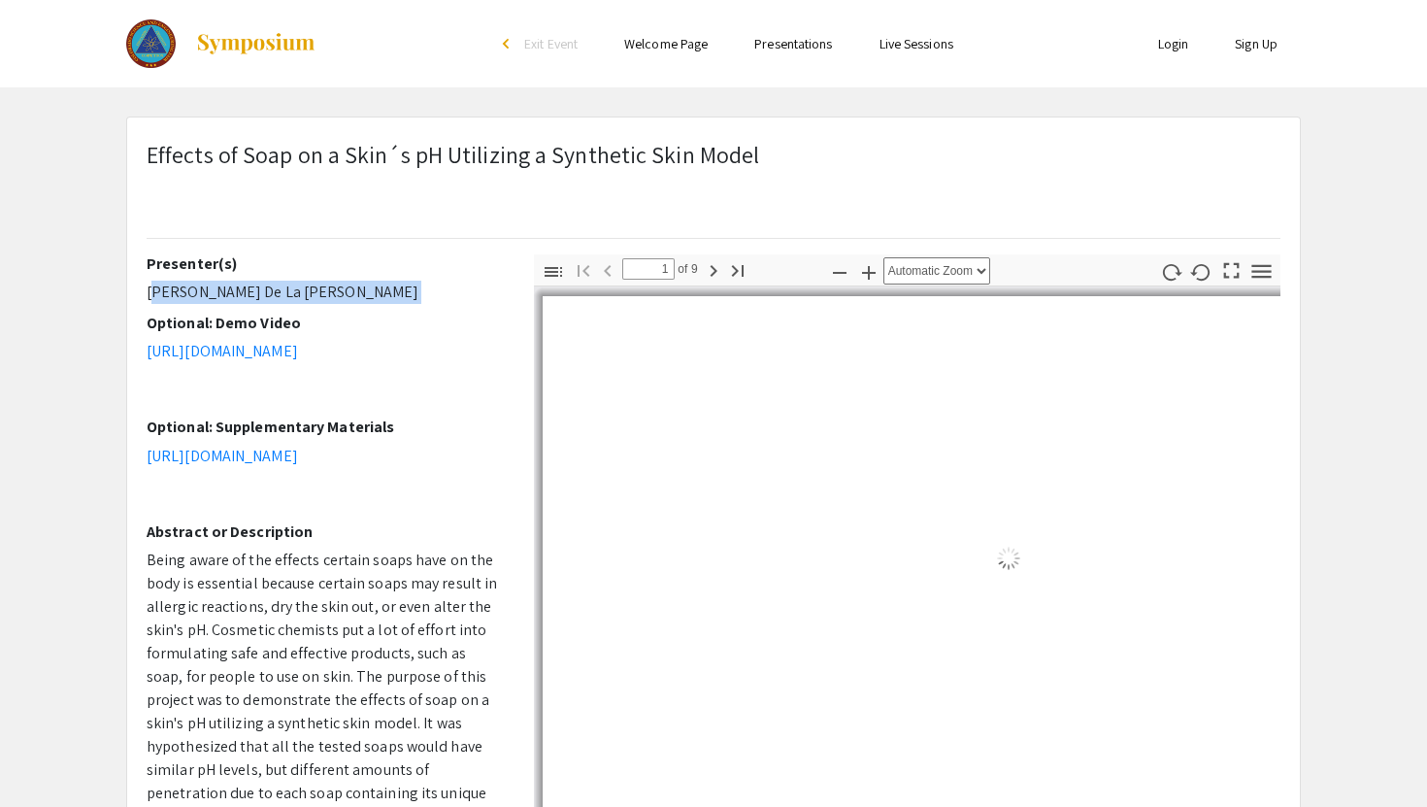
click at [281, 296] on p "[PERSON_NAME] De La [PERSON_NAME]" at bounding box center [326, 292] width 358 height 23
select select "custom"
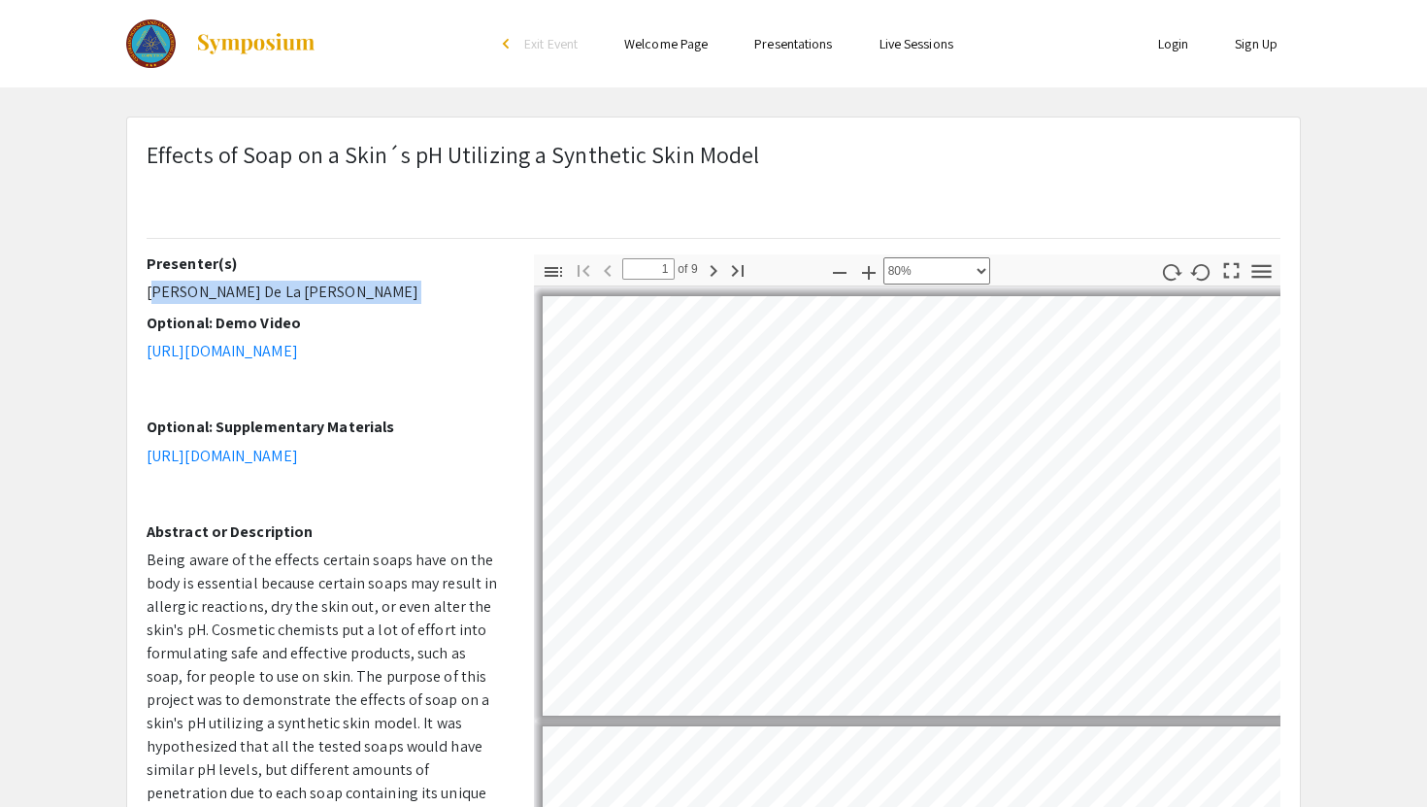
scroll to position [1, 1]
copy div "[PERSON_NAME] De La [PERSON_NAME]"
